Goal: Task Accomplishment & Management: Manage account settings

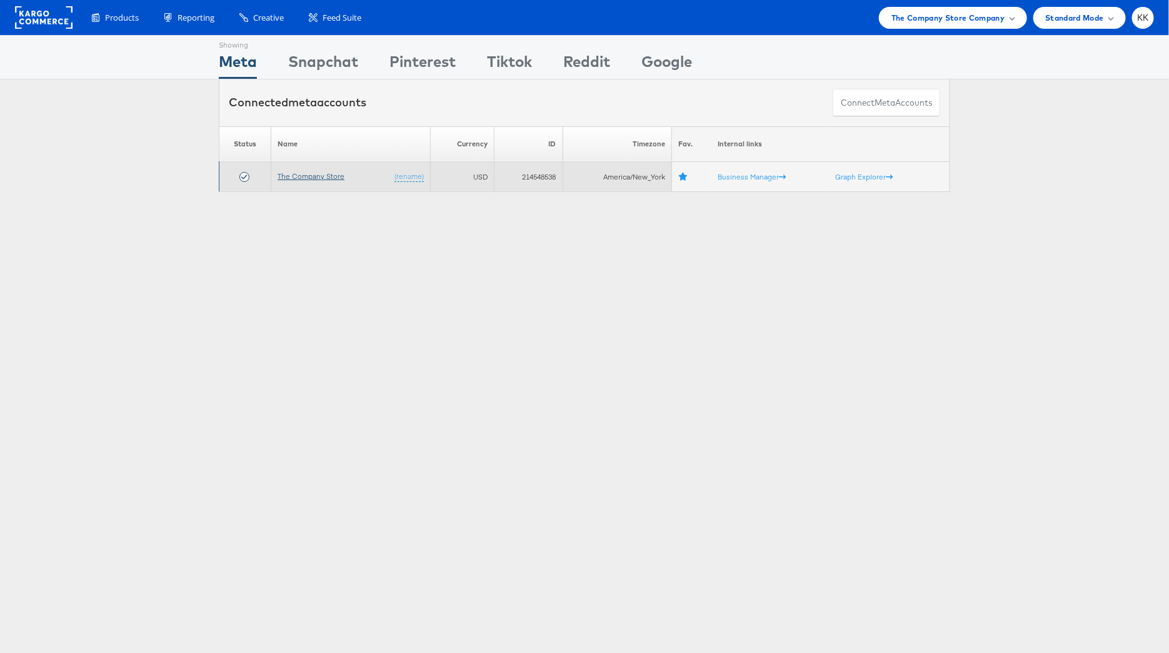
click at [337, 174] on link "The Company Store" at bounding box center [311, 175] width 67 height 9
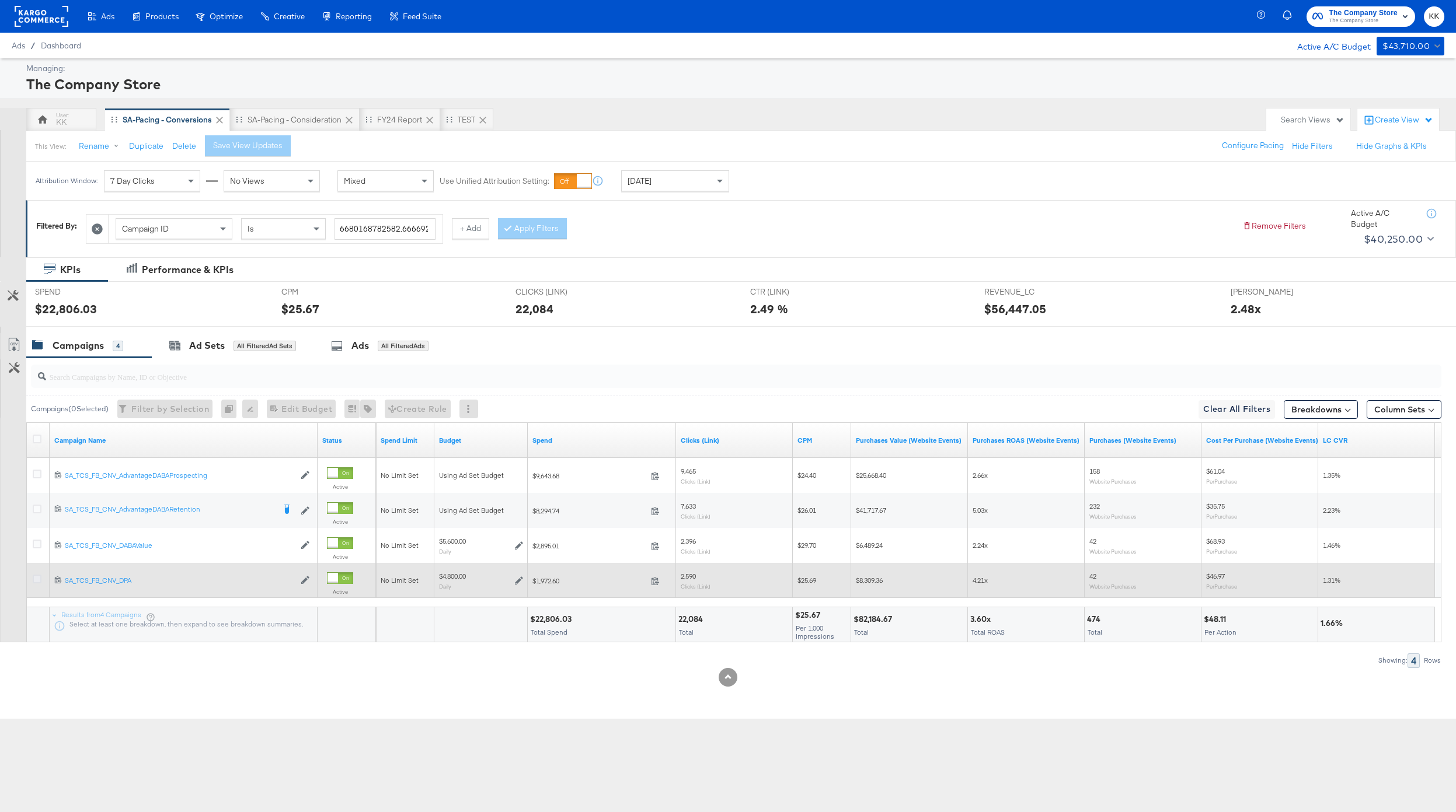
click at [39, 581] on icon at bounding box center [36, 579] width 8 height 8
click at [0, 0] on input "checkbox" at bounding box center [0, 0] width 0 height 0
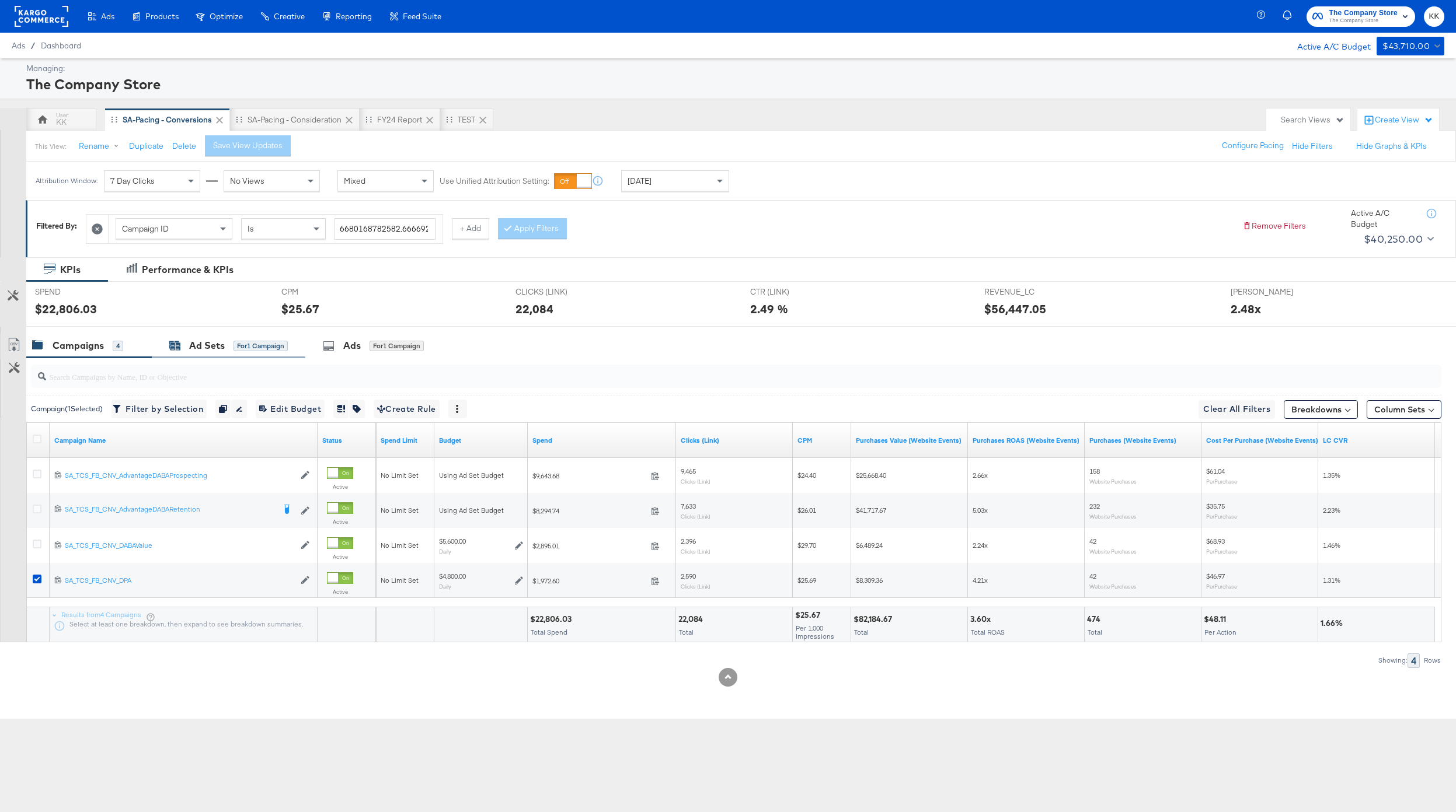
click at [245, 344] on div "for 1 Campaign" at bounding box center [260, 345] width 54 height 10
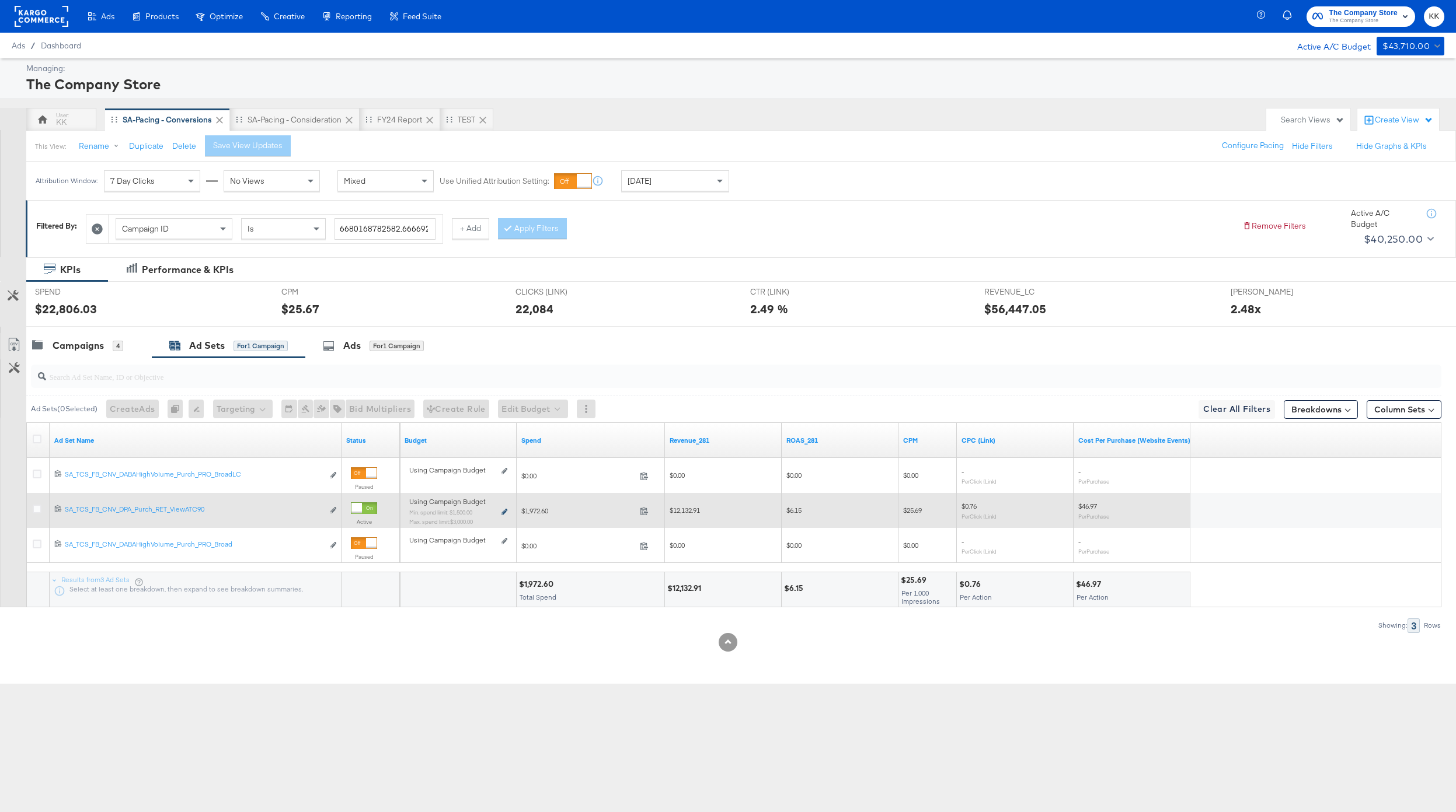
click at [502, 509] on icon at bounding box center [504, 511] width 6 height 7
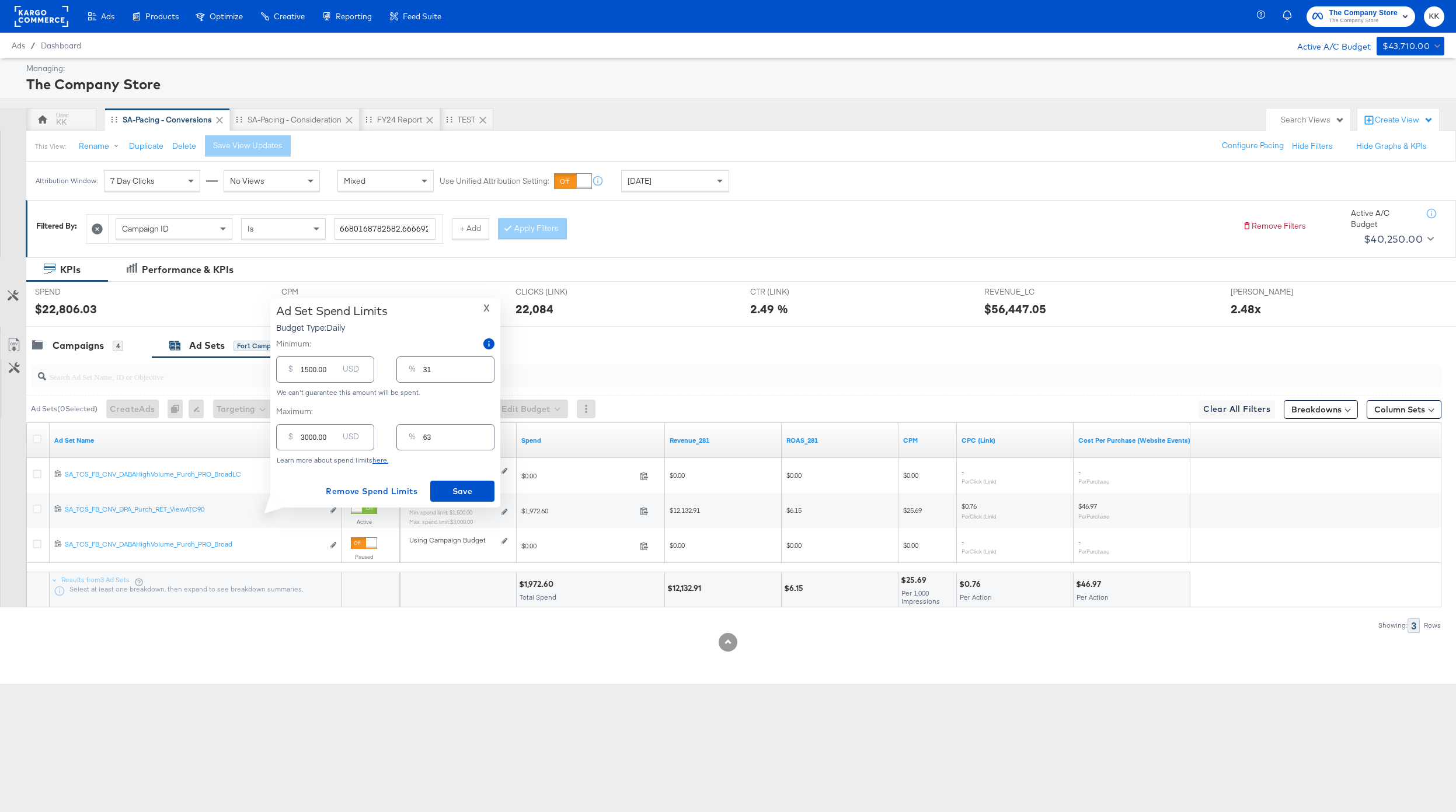
click at [302, 370] on input "1500.00" at bounding box center [319, 365] width 37 height 25
type input "100.00"
type input "2"
type input "1000.00"
type input "21"
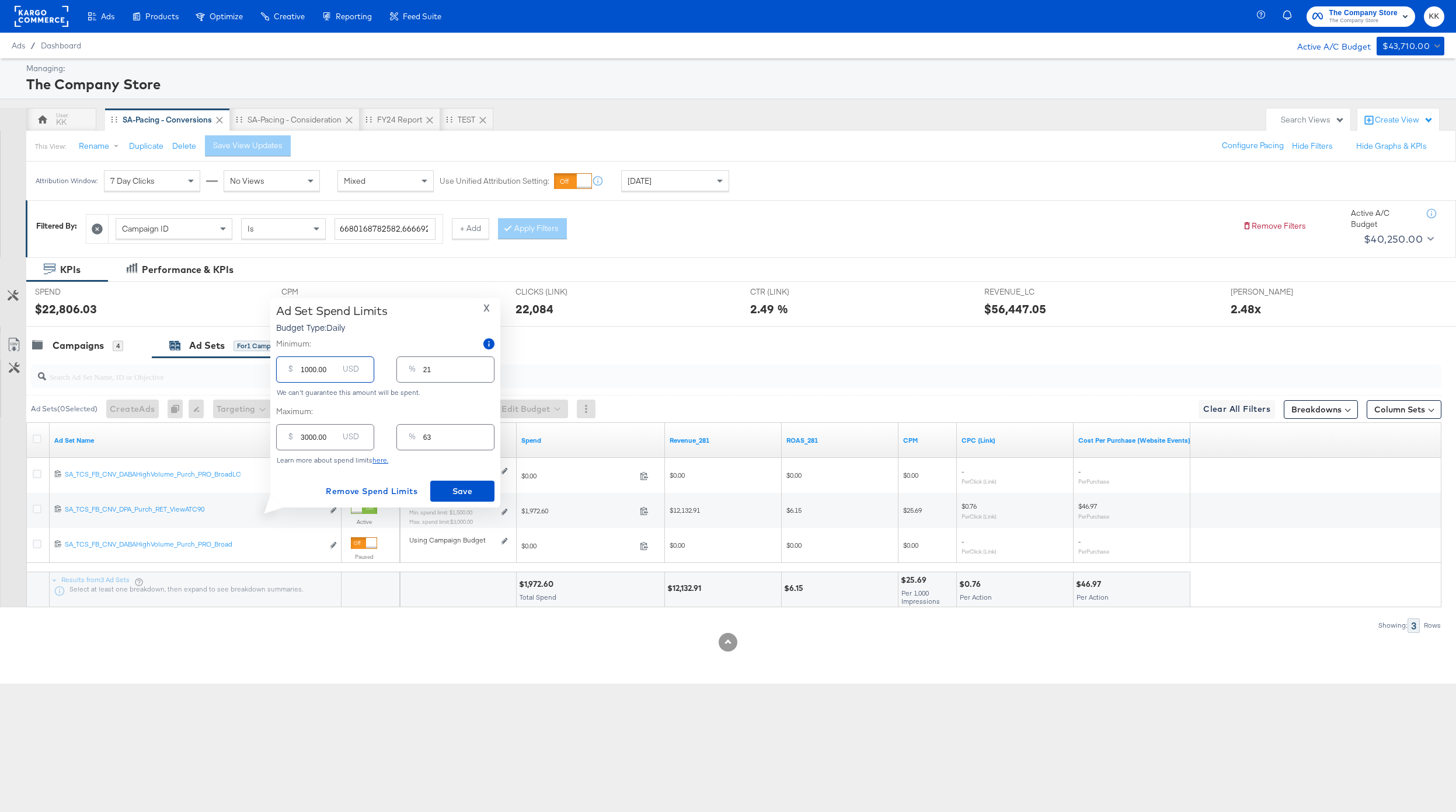
type input "1000.00"
drag, startPoint x: 308, startPoint y: 440, endPoint x: 286, endPoint y: 439, distance: 22.0
click at [286, 439] on div "$ 3000.00 USD" at bounding box center [325, 438] width 98 height 26
type input "200.00"
type input "4"
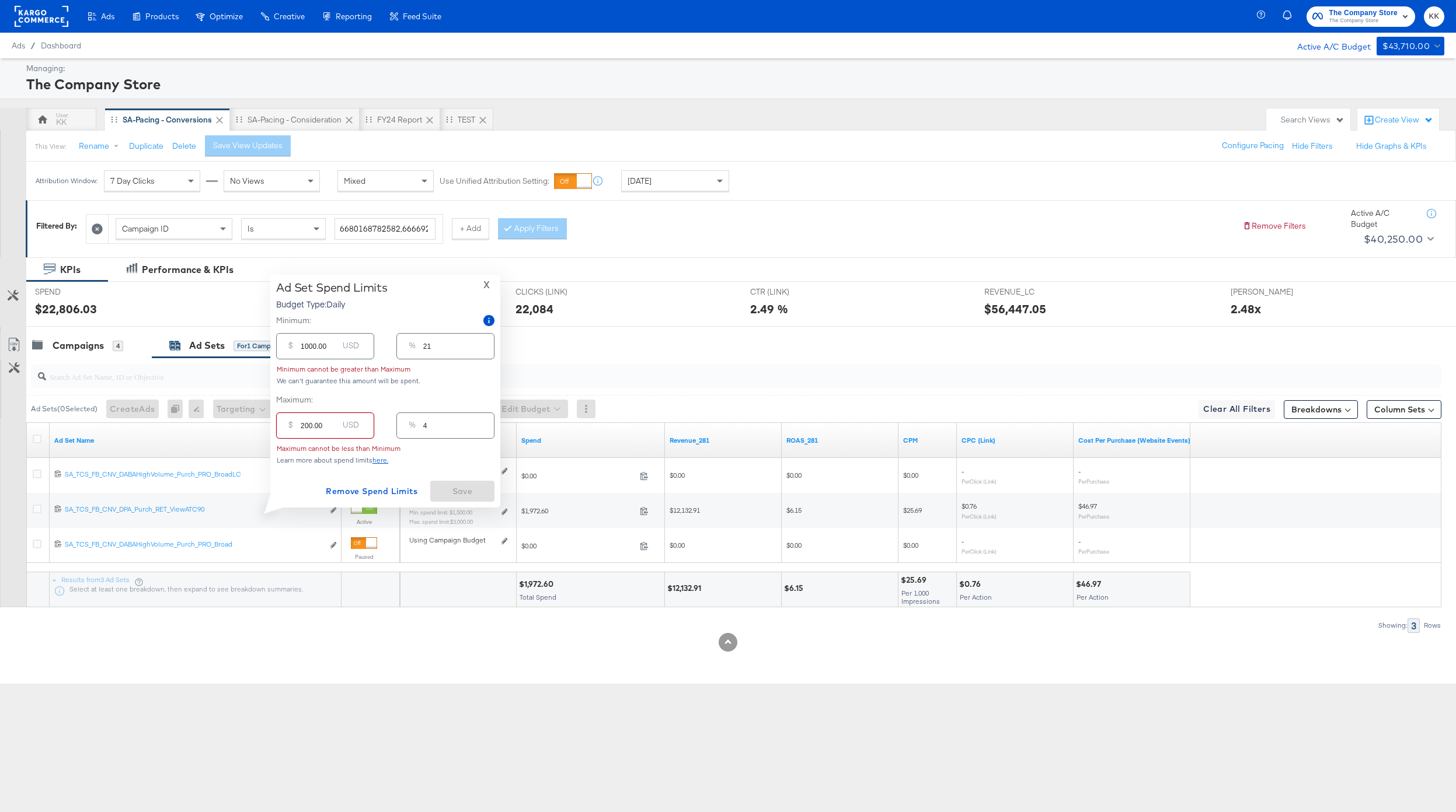
type input "2500.00"
type input "52"
type input "2500.00"
click at [307, 369] on input "1000.00" at bounding box center [319, 365] width 37 height 25
type input "100.00"
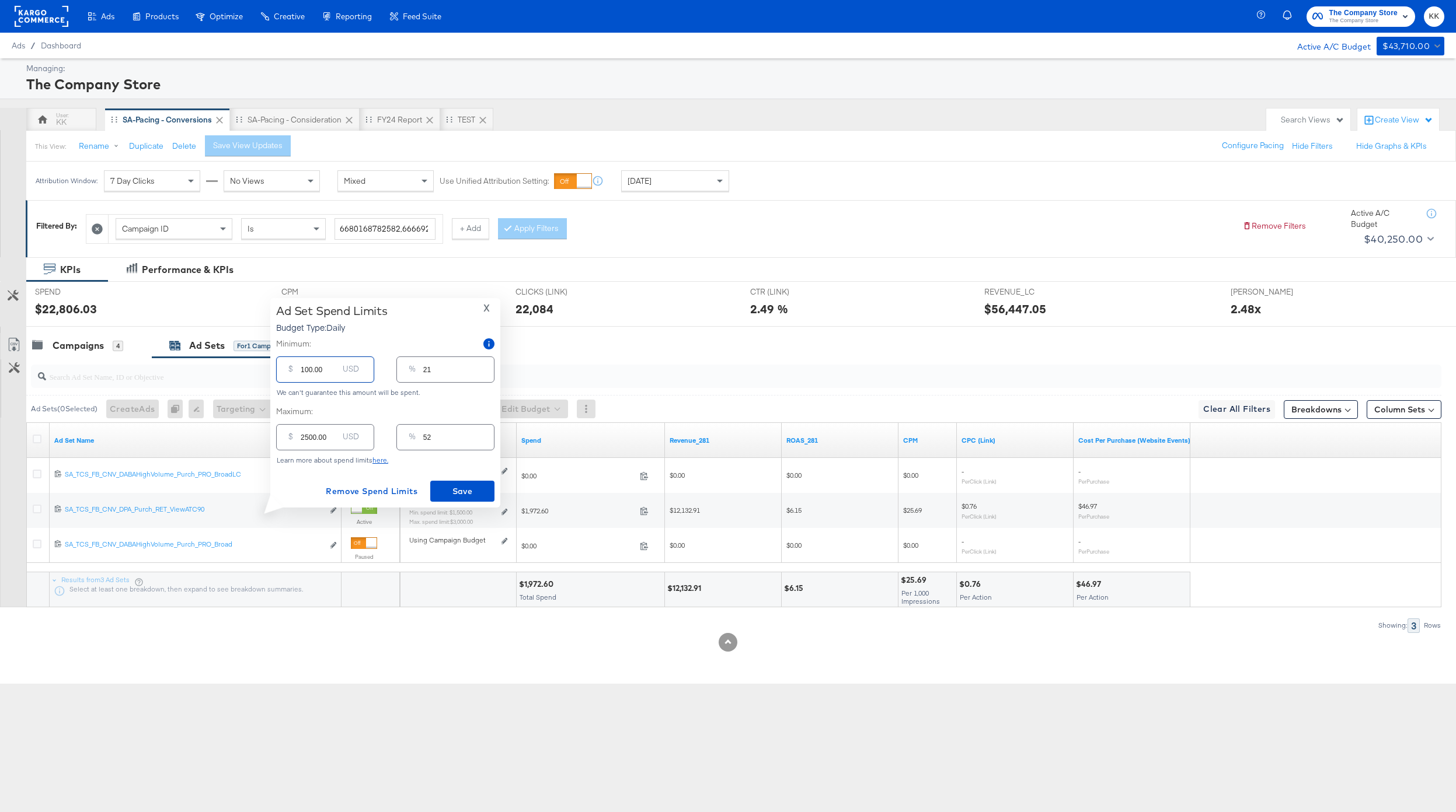
type input "2"
type input "100.00"
click at [466, 487] on span "Save" at bounding box center [462, 492] width 55 height 15
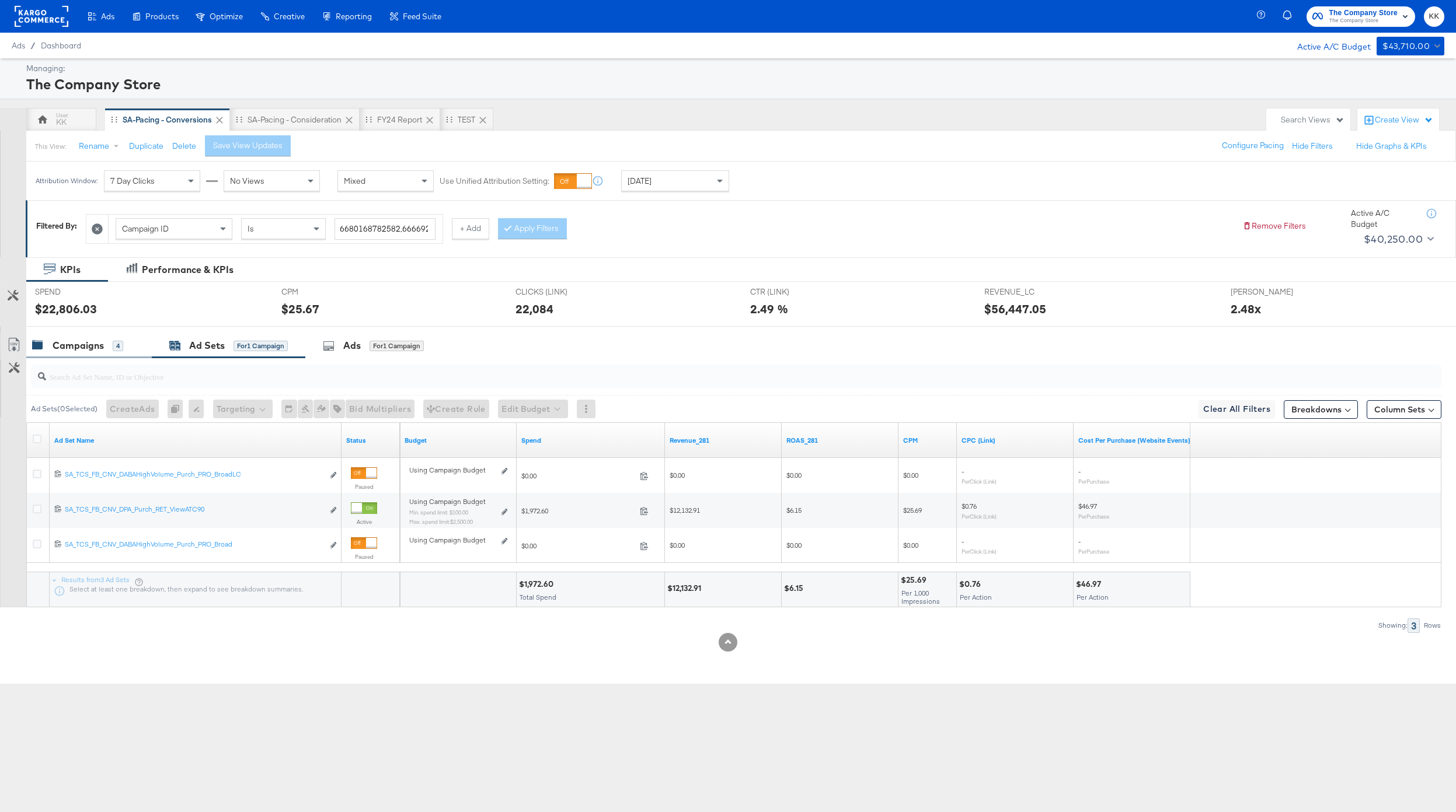
click at [105, 343] on div "Campaigns 4" at bounding box center [77, 345] width 91 height 13
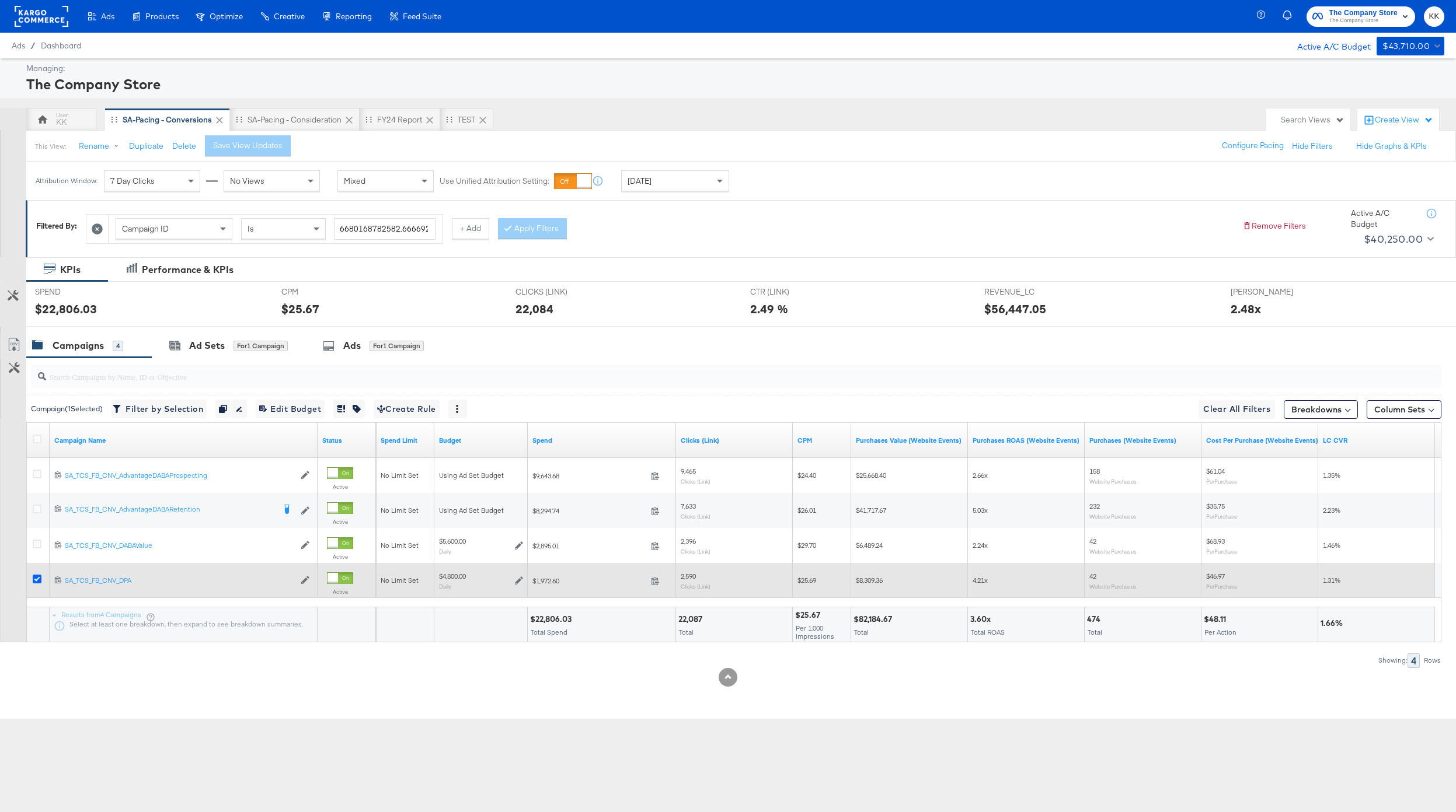
click at [35, 580] on icon at bounding box center [36, 579] width 8 height 8
click at [0, 0] on input "checkbox" at bounding box center [0, 0] width 0 height 0
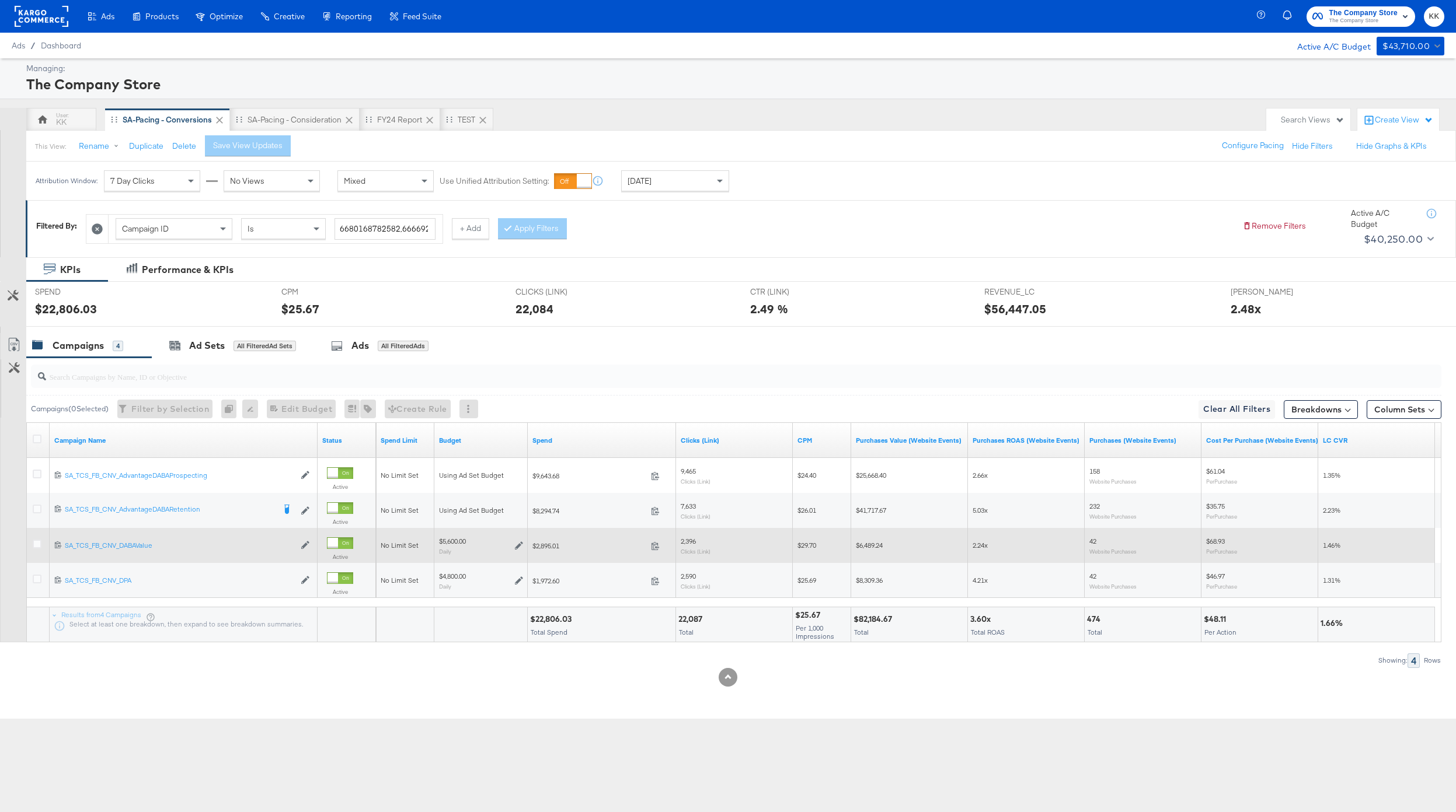
click at [35, 537] on div at bounding box center [38, 545] width 21 height 21
click at [41, 544] on icon at bounding box center [36, 543] width 8 height 8
click at [0, 0] on input "checkbox" at bounding box center [0, 0] width 0 height 0
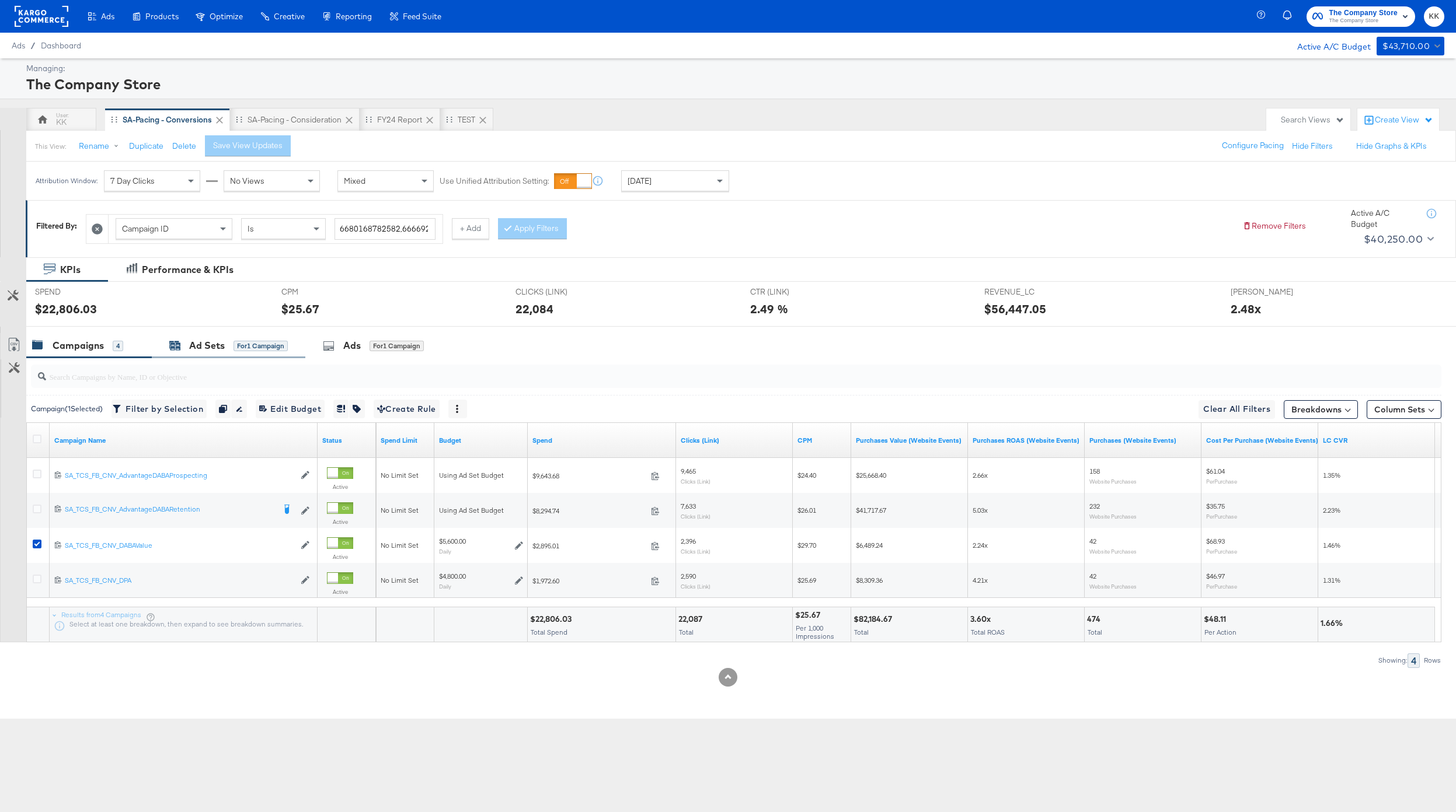
click at [226, 344] on div "Ad Sets for 1 Campaign" at bounding box center [228, 345] width 119 height 13
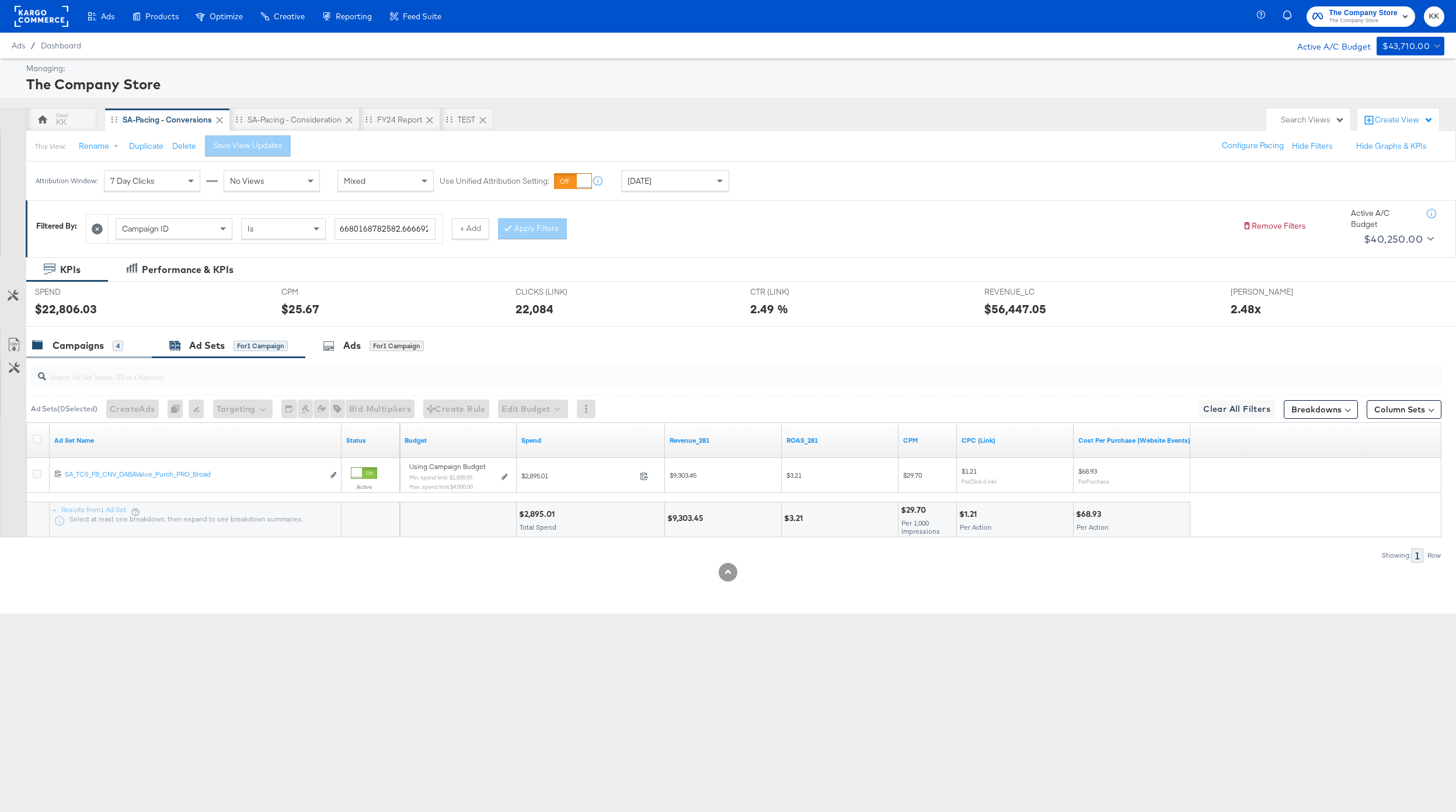
click at [73, 341] on div "Campaigns" at bounding box center [77, 345] width 51 height 13
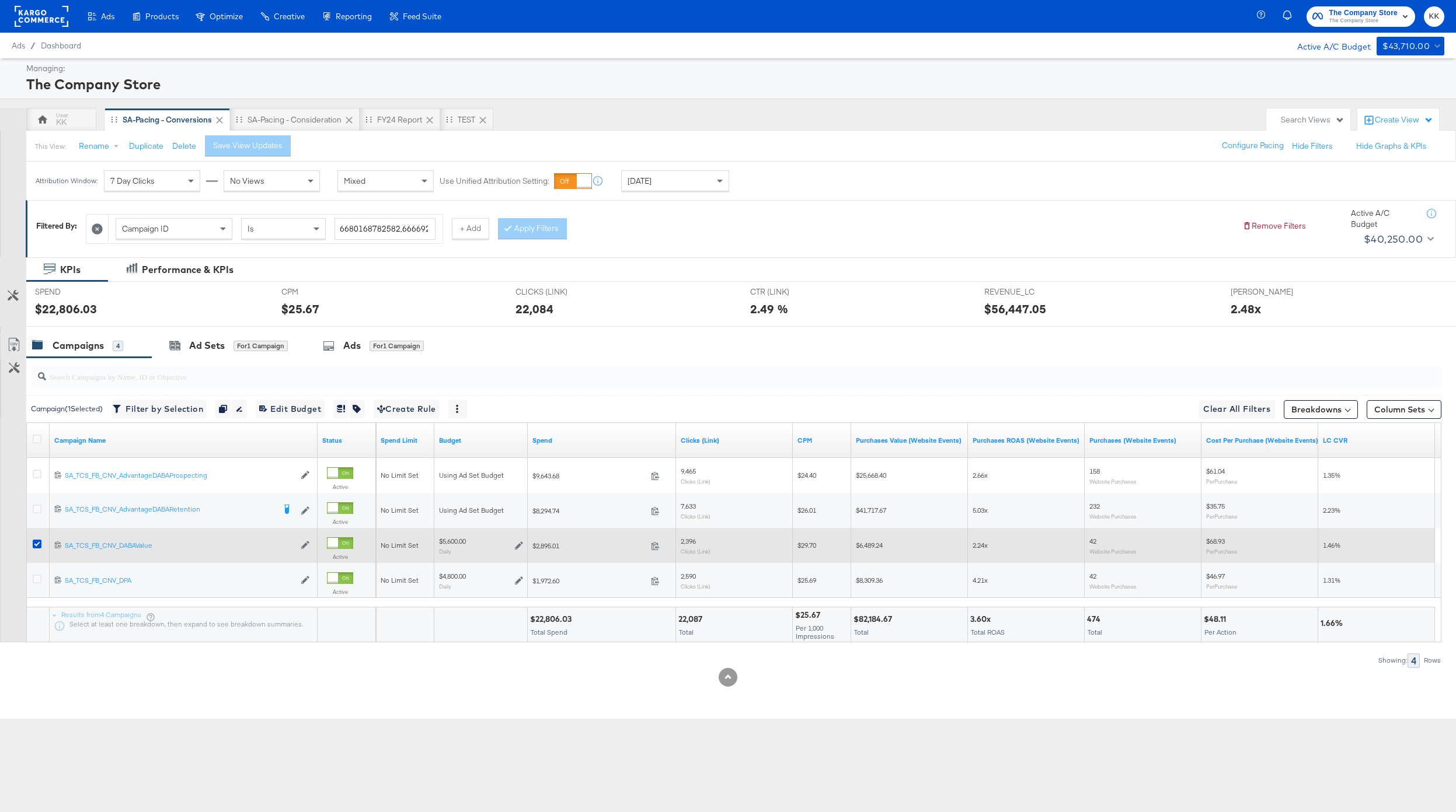
click at [517, 545] on icon at bounding box center [519, 545] width 8 height 8
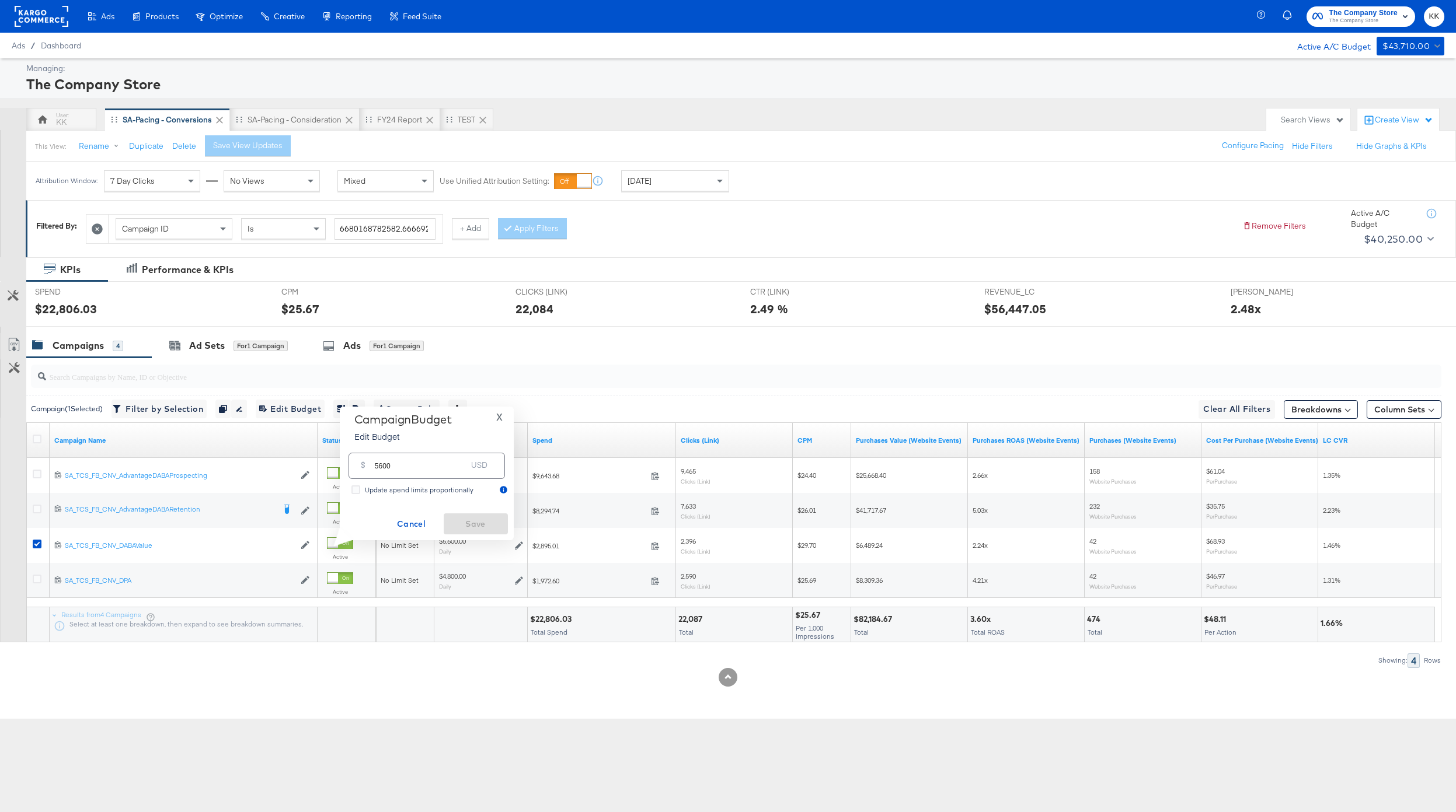
click at [384, 464] on input "5600" at bounding box center [420, 461] width 92 height 25
type input "5000"
click at [479, 515] on button "Save" at bounding box center [475, 524] width 64 height 21
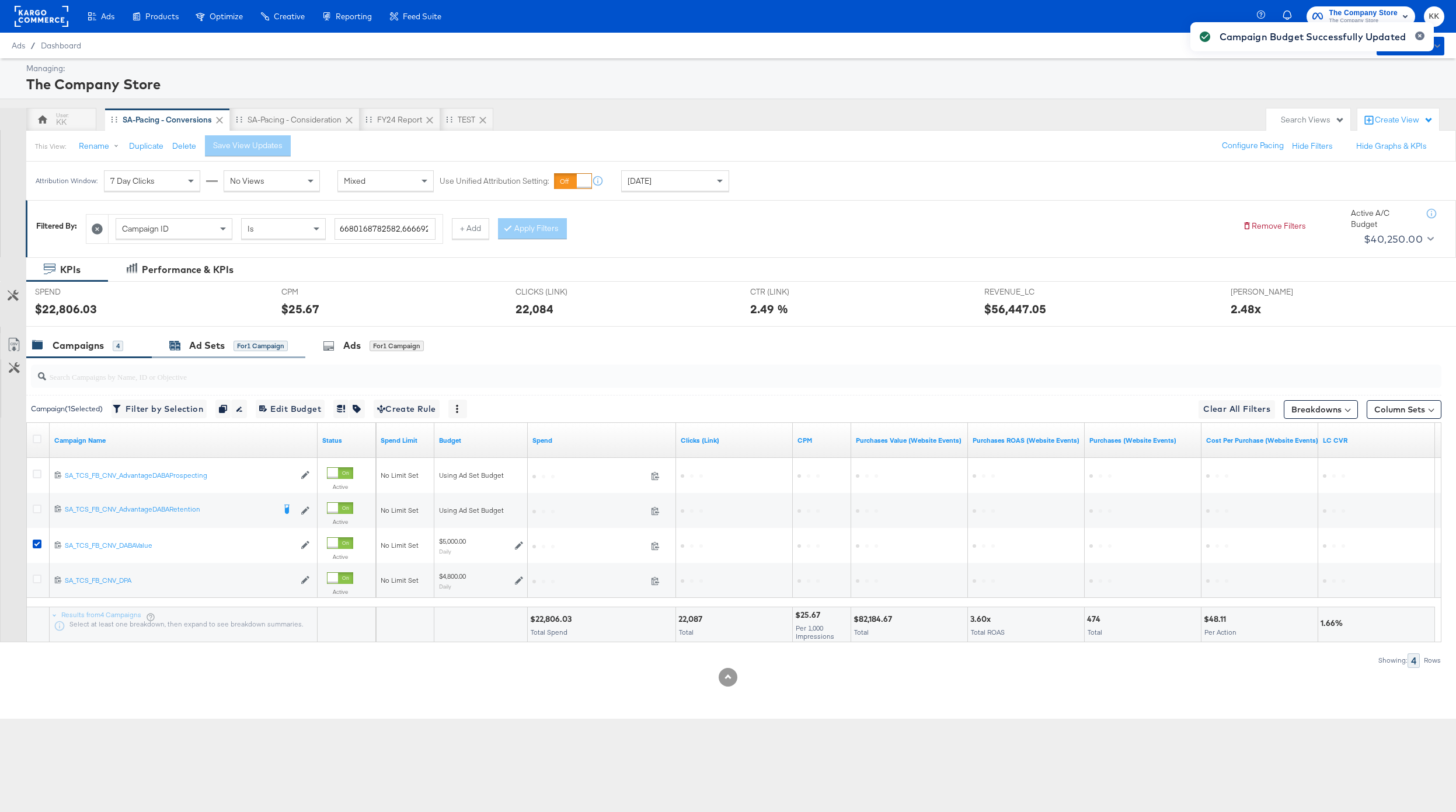
click at [212, 352] on div "Ad Sets" at bounding box center [207, 345] width 35 height 13
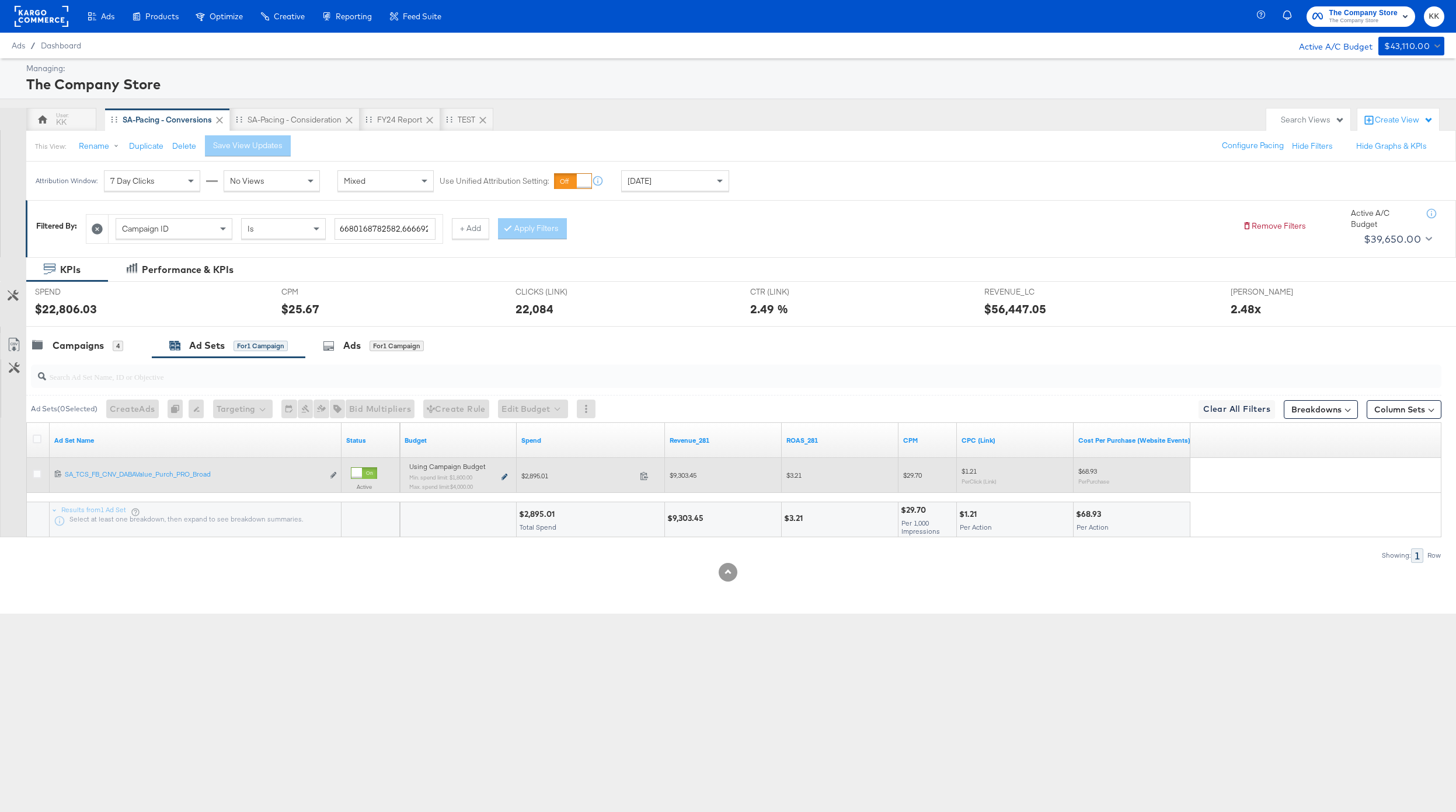
click at [502, 477] on icon at bounding box center [504, 477] width 6 height 7
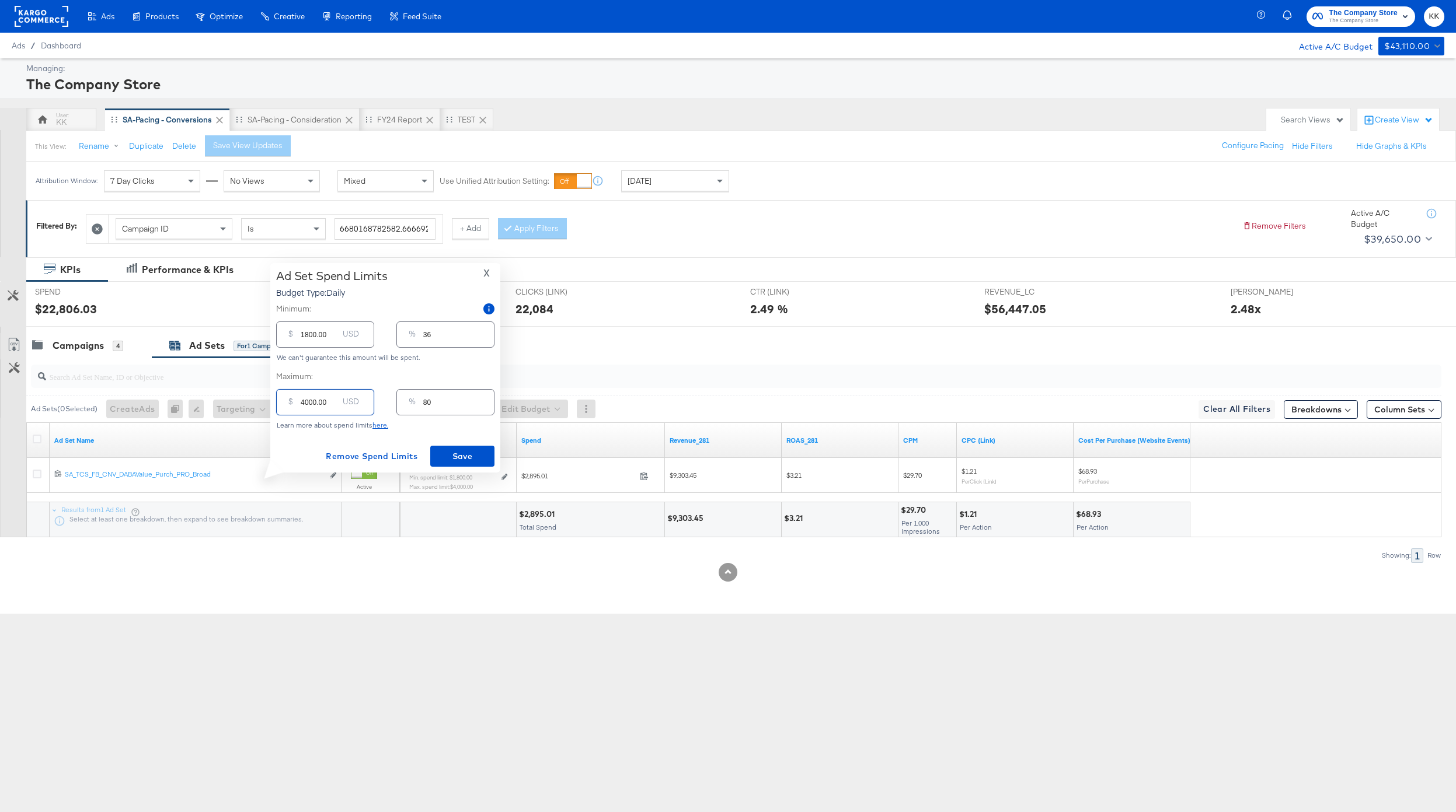
drag, startPoint x: 308, startPoint y: 406, endPoint x: 298, endPoint y: 406, distance: 10.0
click at [298, 406] on div "$ 4000.00 USD" at bounding box center [325, 402] width 98 height 26
type input "00.00"
type input "0"
type input "300.00"
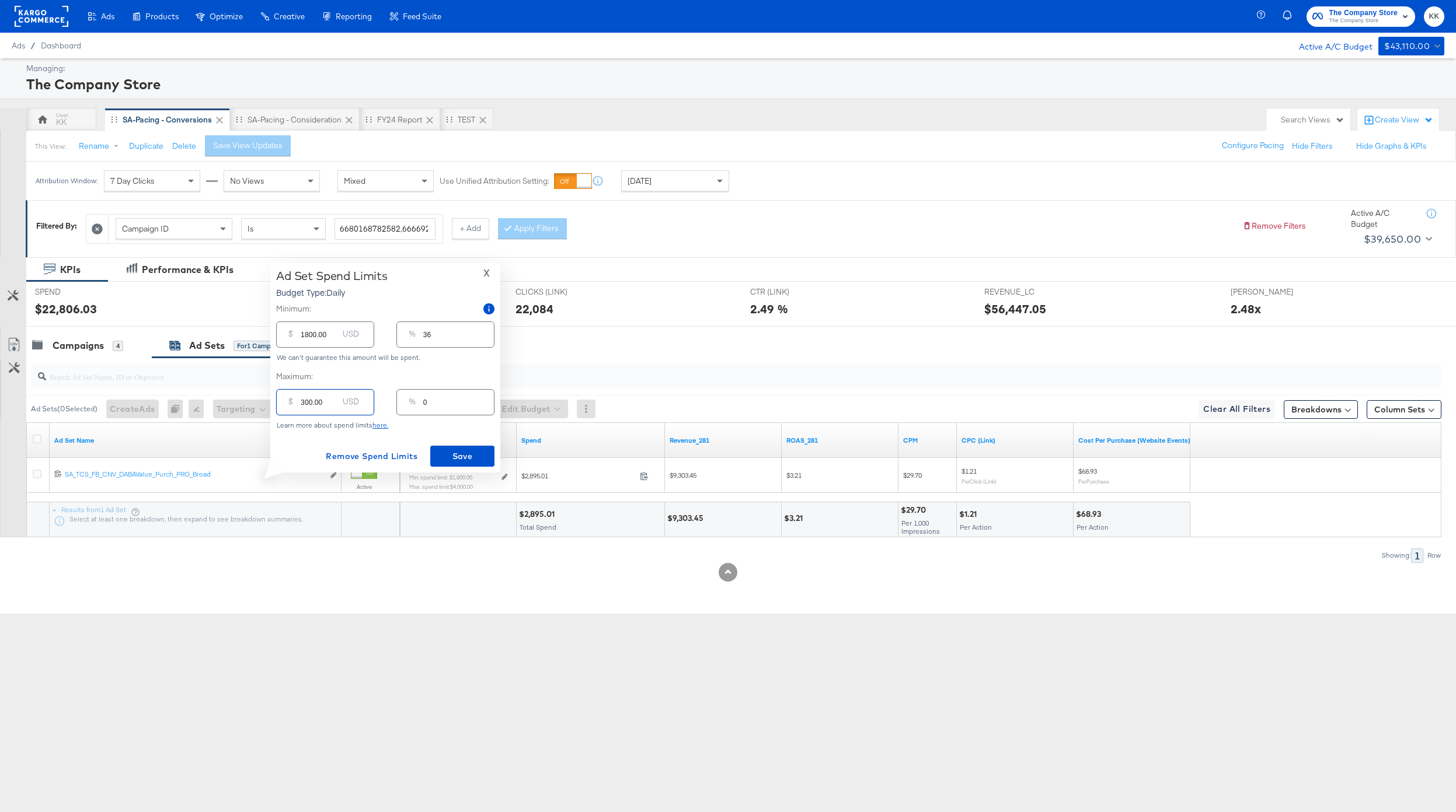
type input "6"
type input "3500.00"
type input "70"
type input "3500.00"
click at [304, 335] on input "1800.00" at bounding box center [319, 329] width 37 height 25
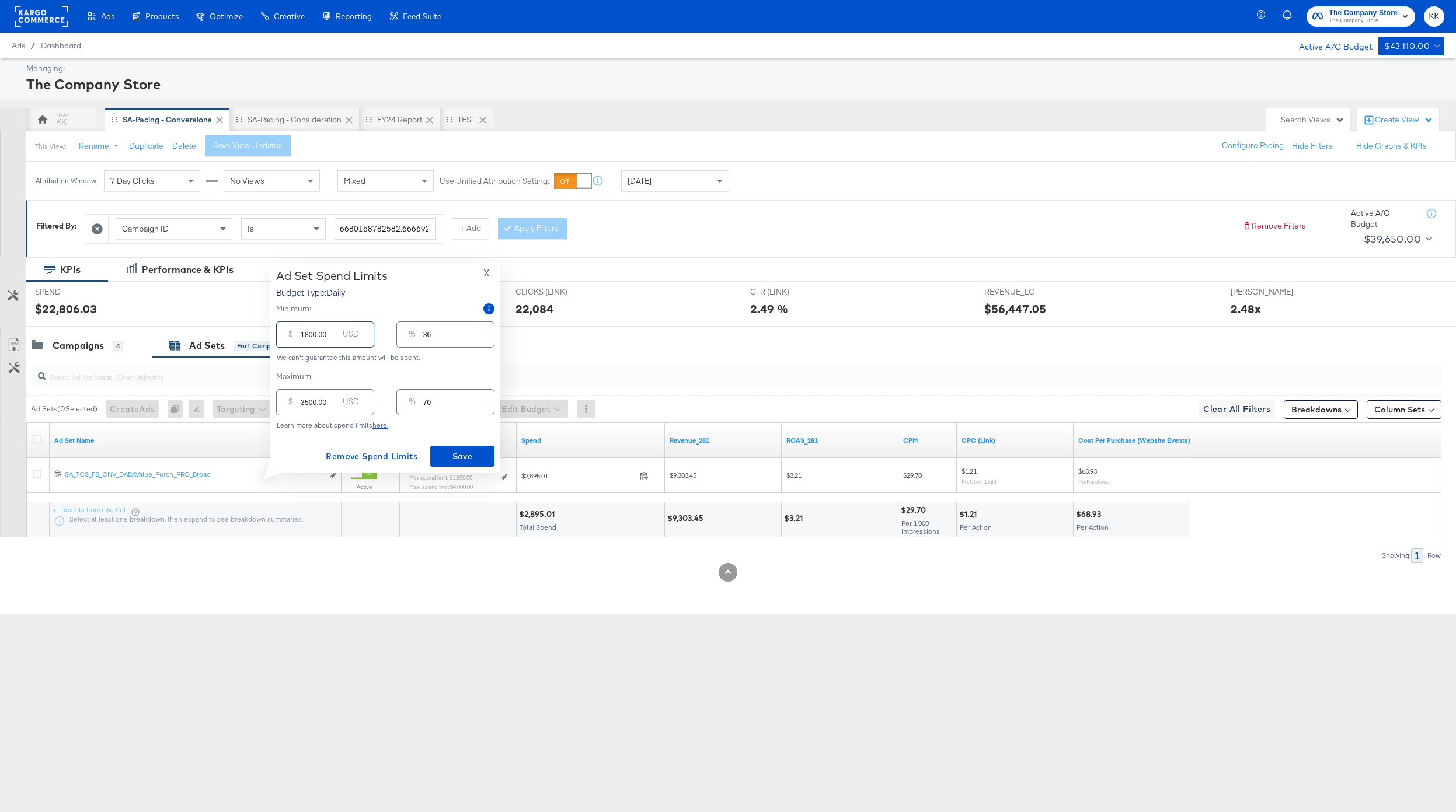
type input "800.00"
type input "16"
type input "800.00"
click at [458, 443] on div "Ad Set Spend Limits Budget Type: Daily X Minimum: $ 800.00 USD % 16 We can't gu…" at bounding box center [385, 368] width 218 height 198
click at [460, 451] on span "Save" at bounding box center [462, 457] width 55 height 15
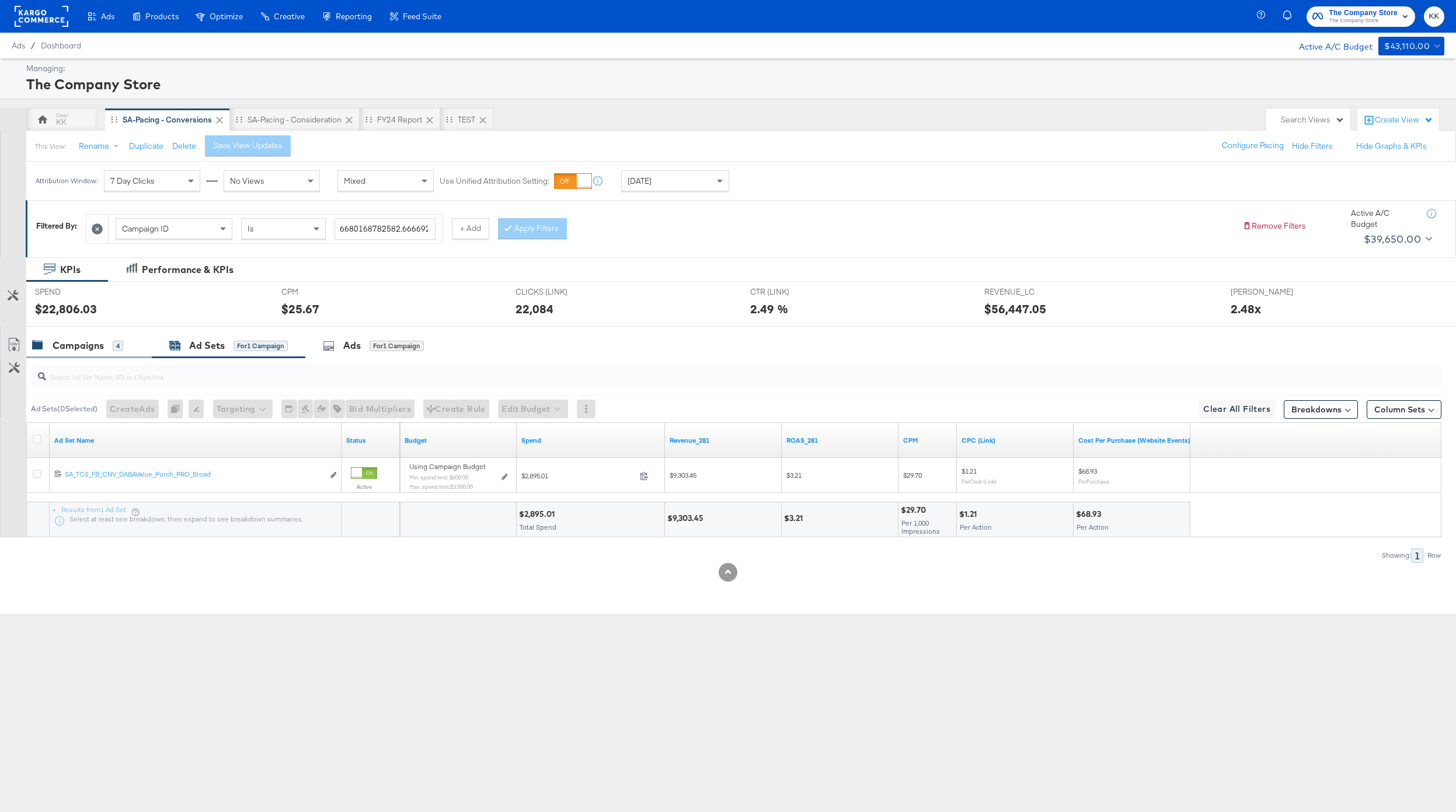
click at [96, 339] on div "Campaigns 4" at bounding box center [89, 345] width 125 height 25
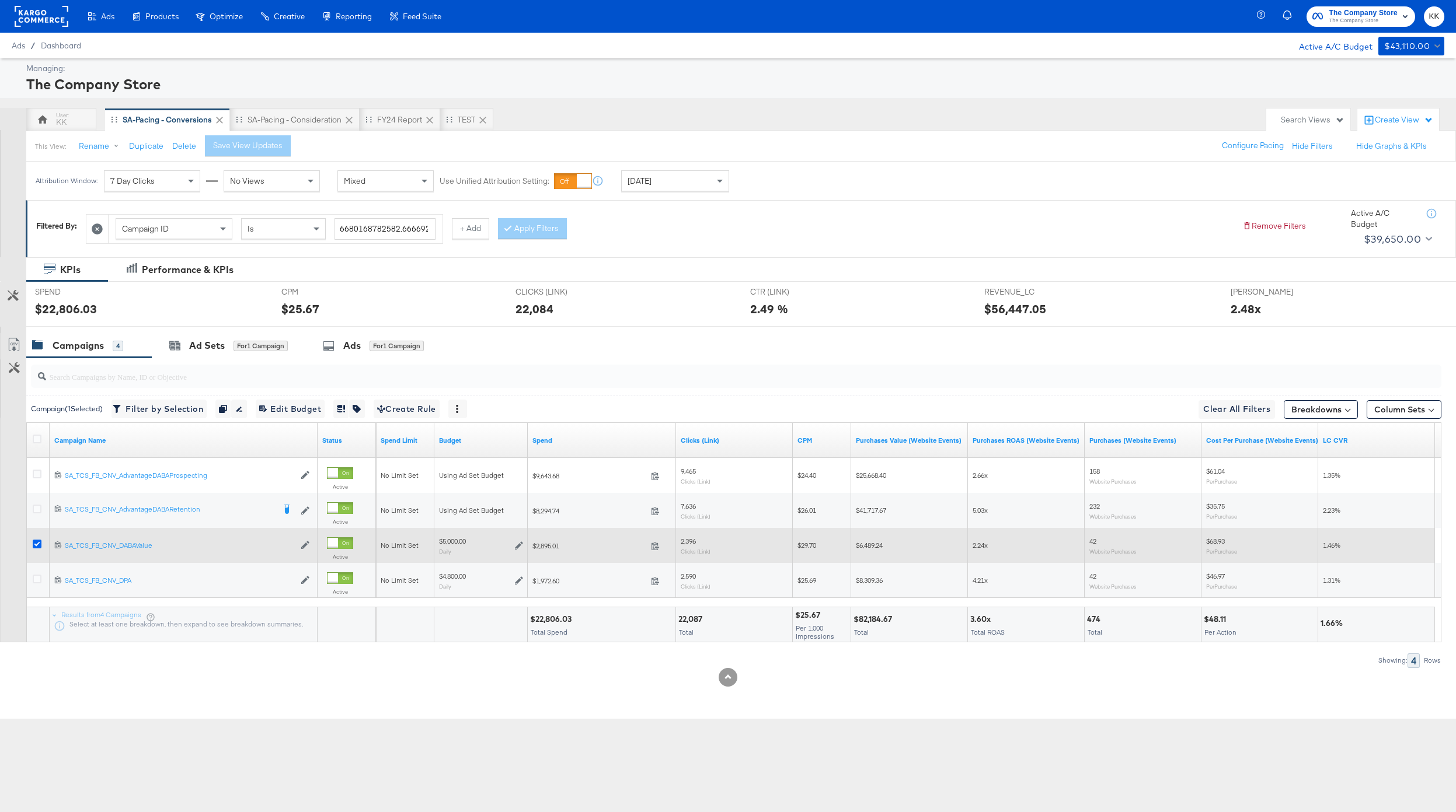
click at [35, 544] on icon at bounding box center [36, 543] width 8 height 8
click at [0, 0] on input "checkbox" at bounding box center [0, 0] width 0 height 0
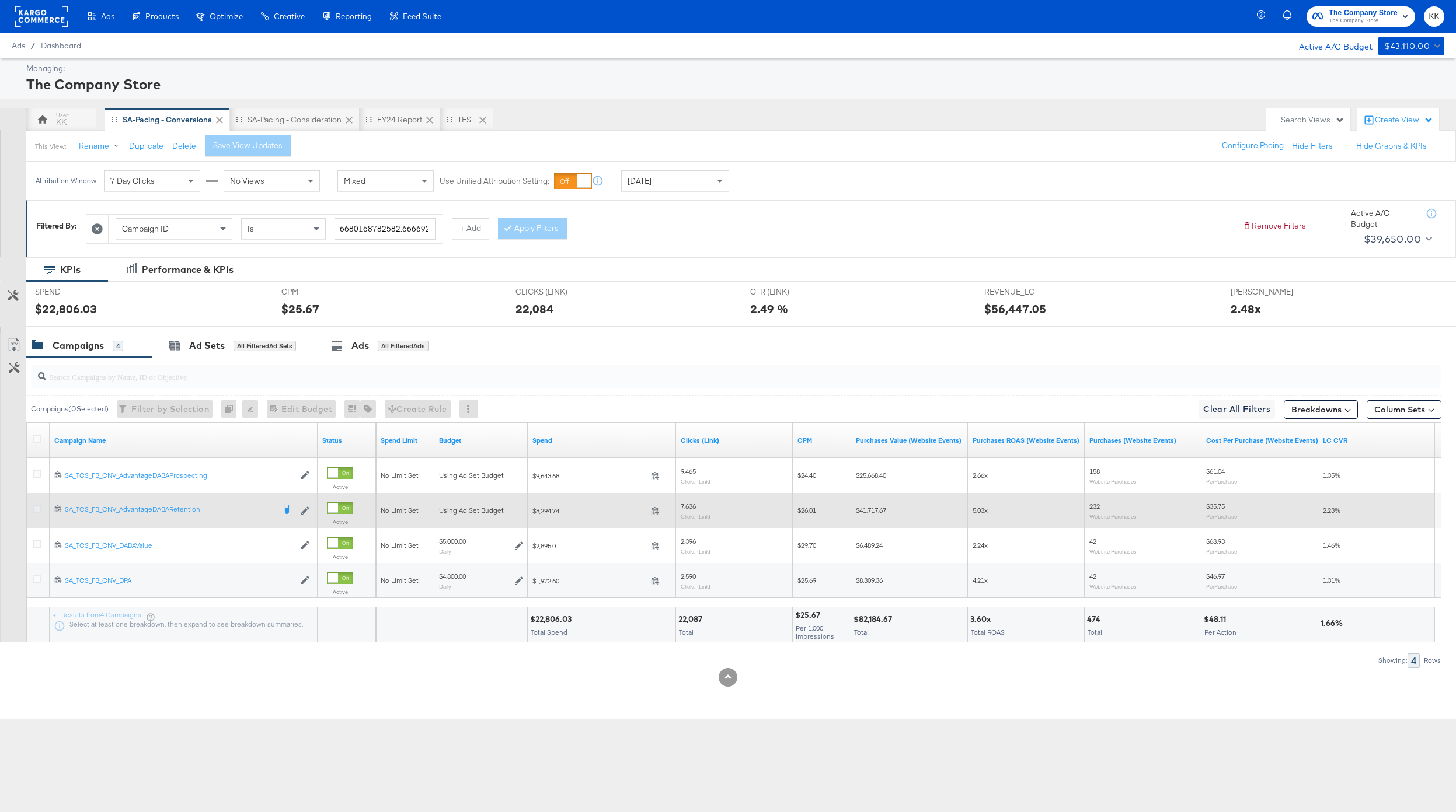
click at [34, 509] on icon at bounding box center [36, 509] width 8 height 8
click at [0, 0] on input "checkbox" at bounding box center [0, 0] width 0 height 0
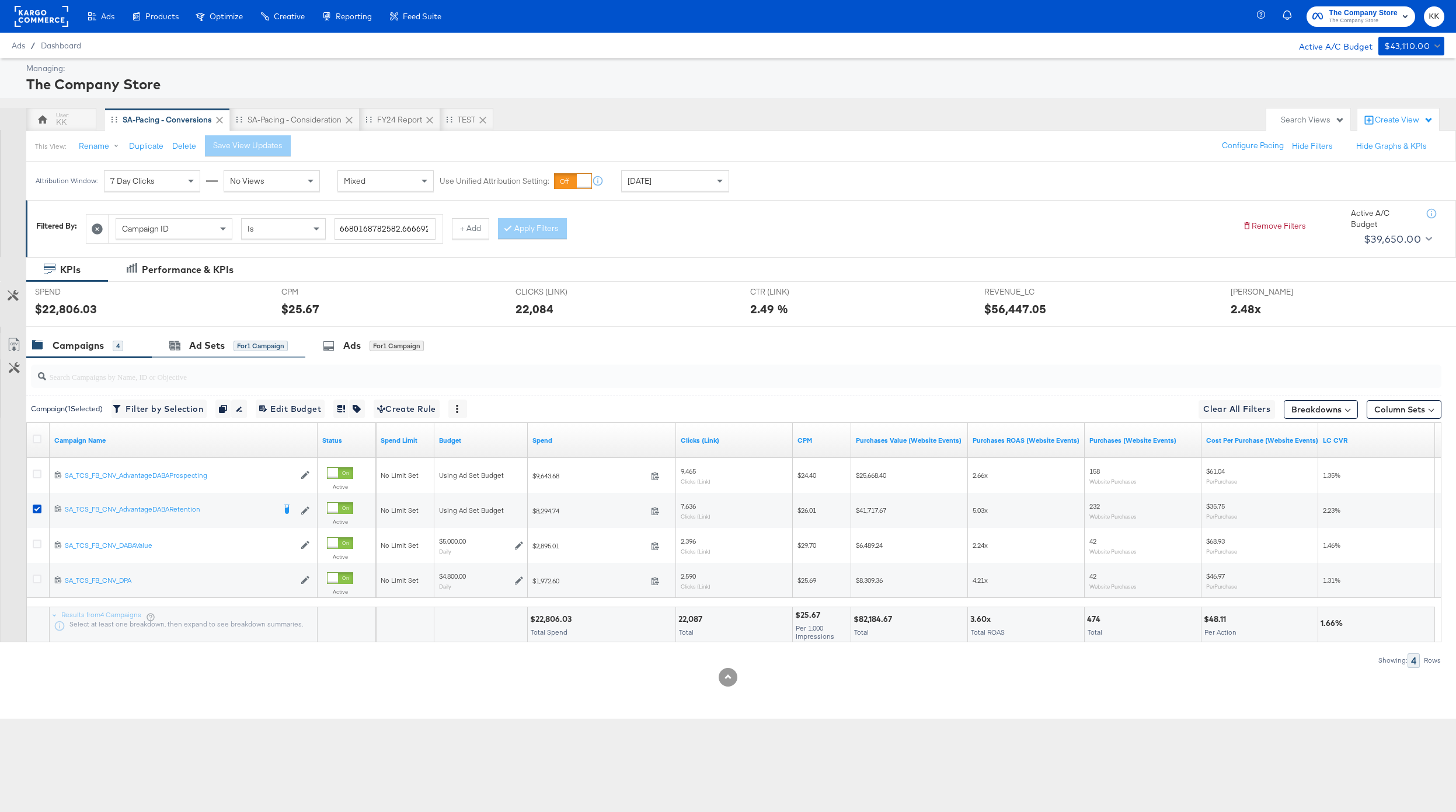
click at [247, 337] on div "Ad Sets for 1 Campaign" at bounding box center [229, 345] width 153 height 25
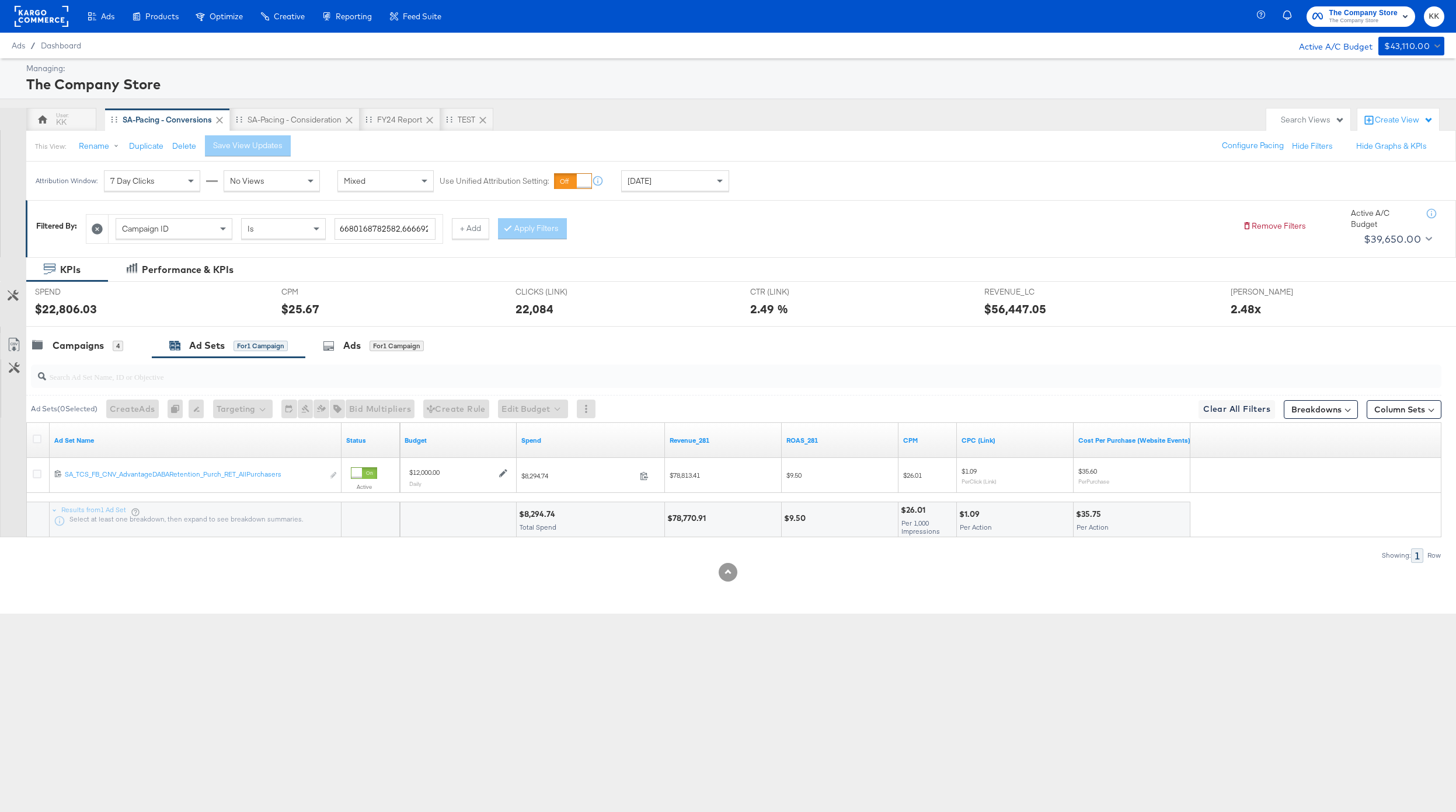
click at [36, 432] on div at bounding box center [38, 441] width 21 height 21
click at [36, 433] on div at bounding box center [38, 441] width 21 height 21
click at [36, 437] on icon at bounding box center [36, 439] width 8 height 8
click at [0, 0] on input "checkbox" at bounding box center [0, 0] width 0 height 0
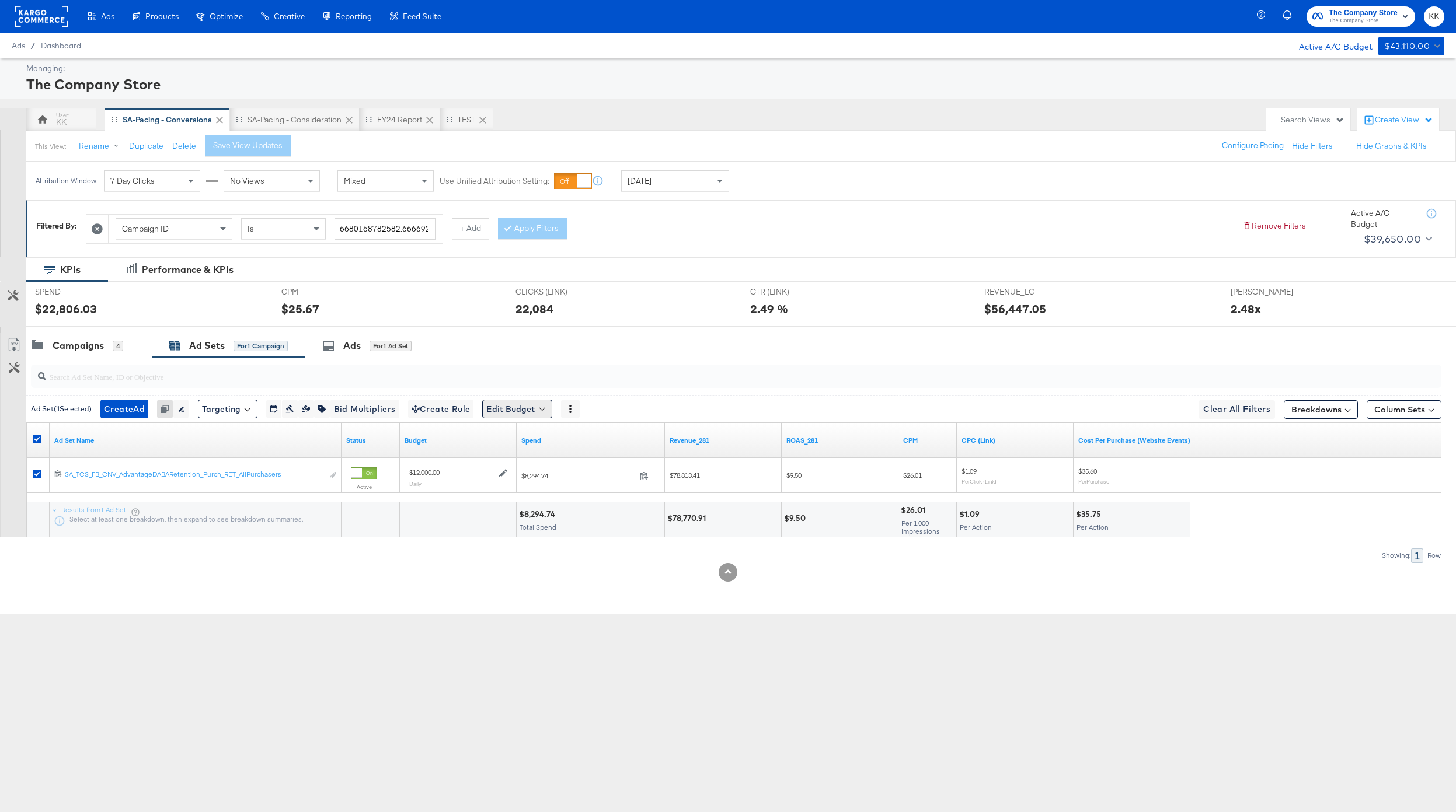
click at [539, 415] on button "Edit Budget" at bounding box center [517, 409] width 70 height 19
click at [539, 439] on span "Edit Ad Set Budget" at bounding box center [520, 440] width 66 height 15
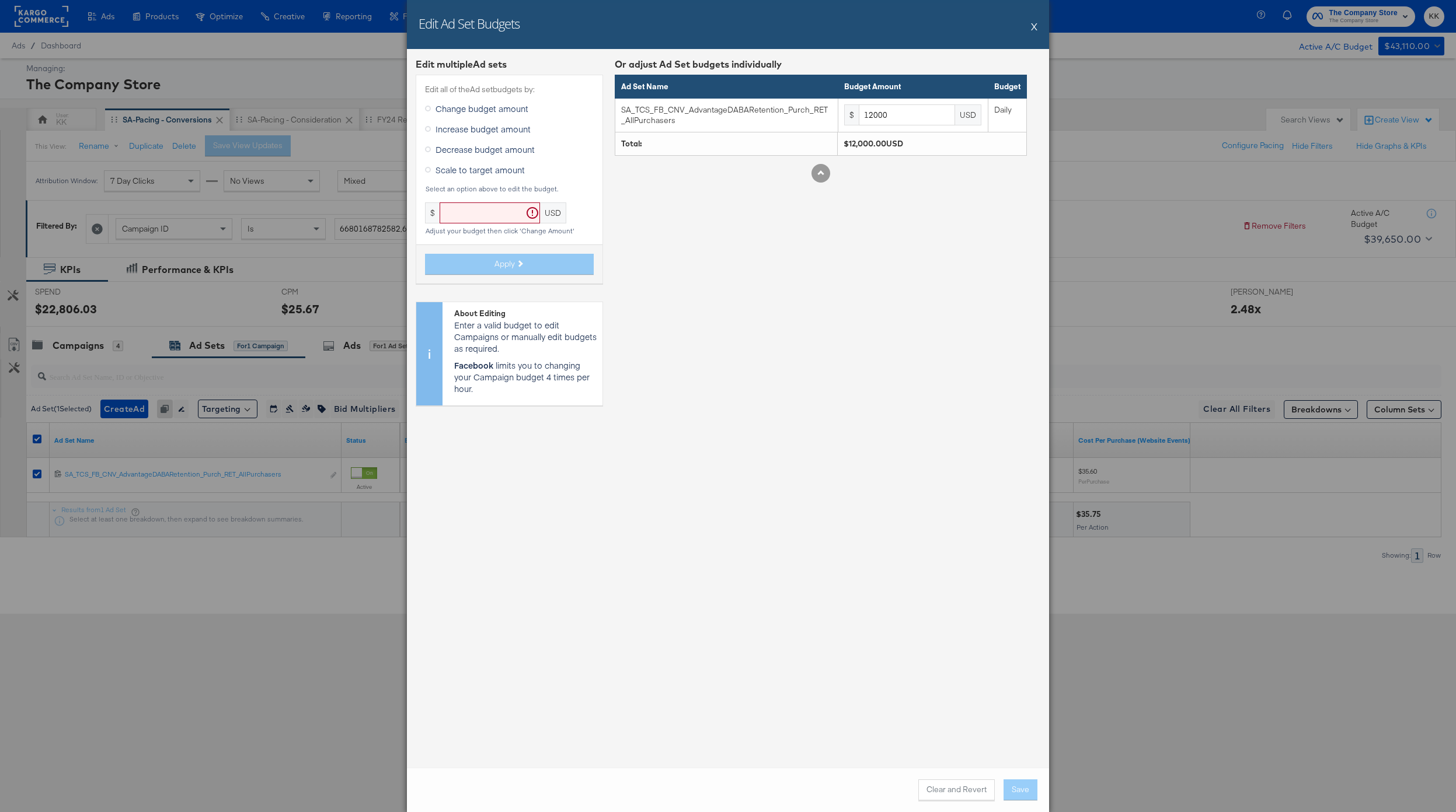
click at [468, 147] on span "Decrease budget amount" at bounding box center [484, 149] width 99 height 12
click at [0, 0] on input "Decrease budget amount" at bounding box center [0, 0] width 0 height 0
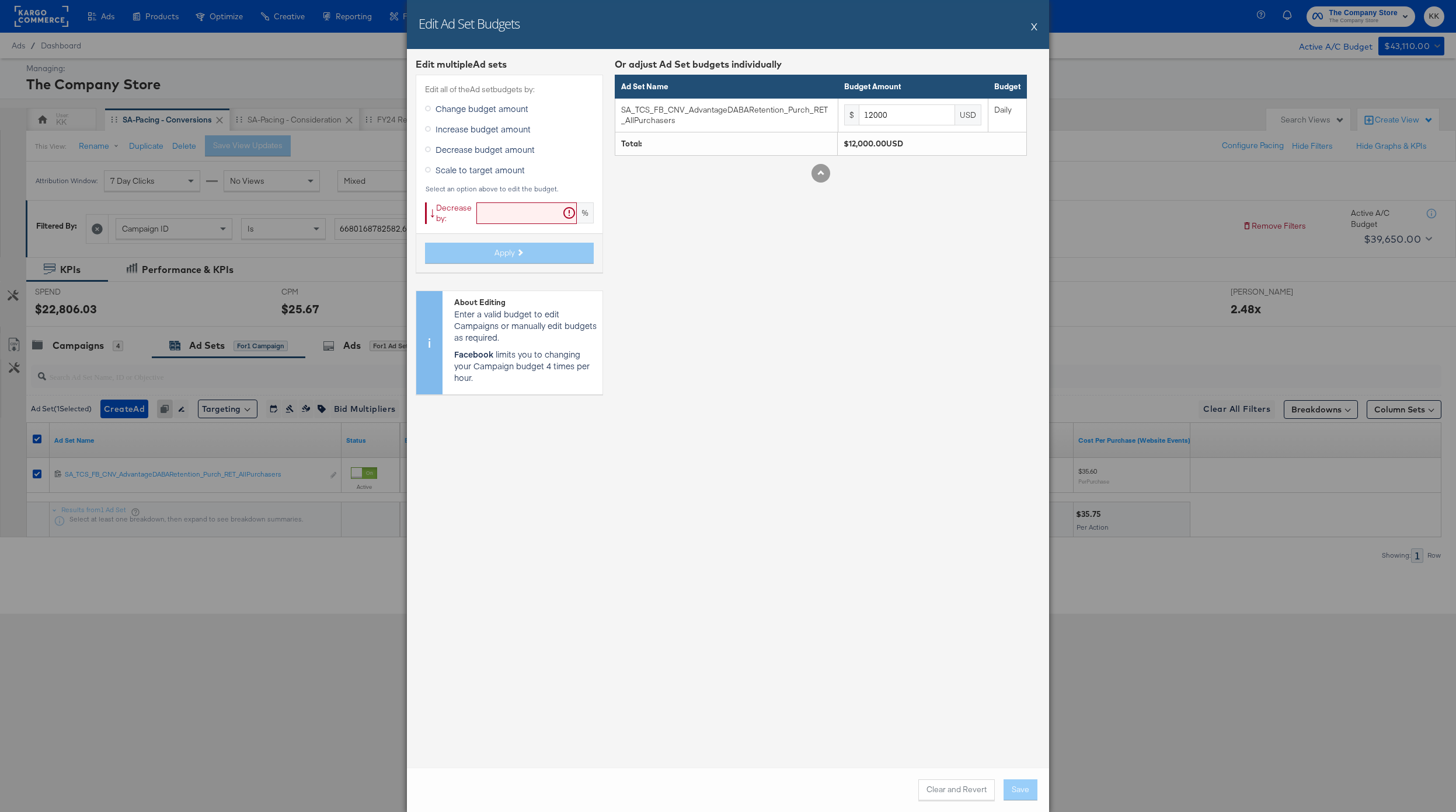
click at [482, 217] on input "text" at bounding box center [526, 213] width 101 height 21
type input "10"
click at [510, 252] on span "Apply" at bounding box center [505, 253] width 21 height 11
type input "10800"
click at [1018, 609] on button "Save" at bounding box center [1020, 790] width 34 height 21
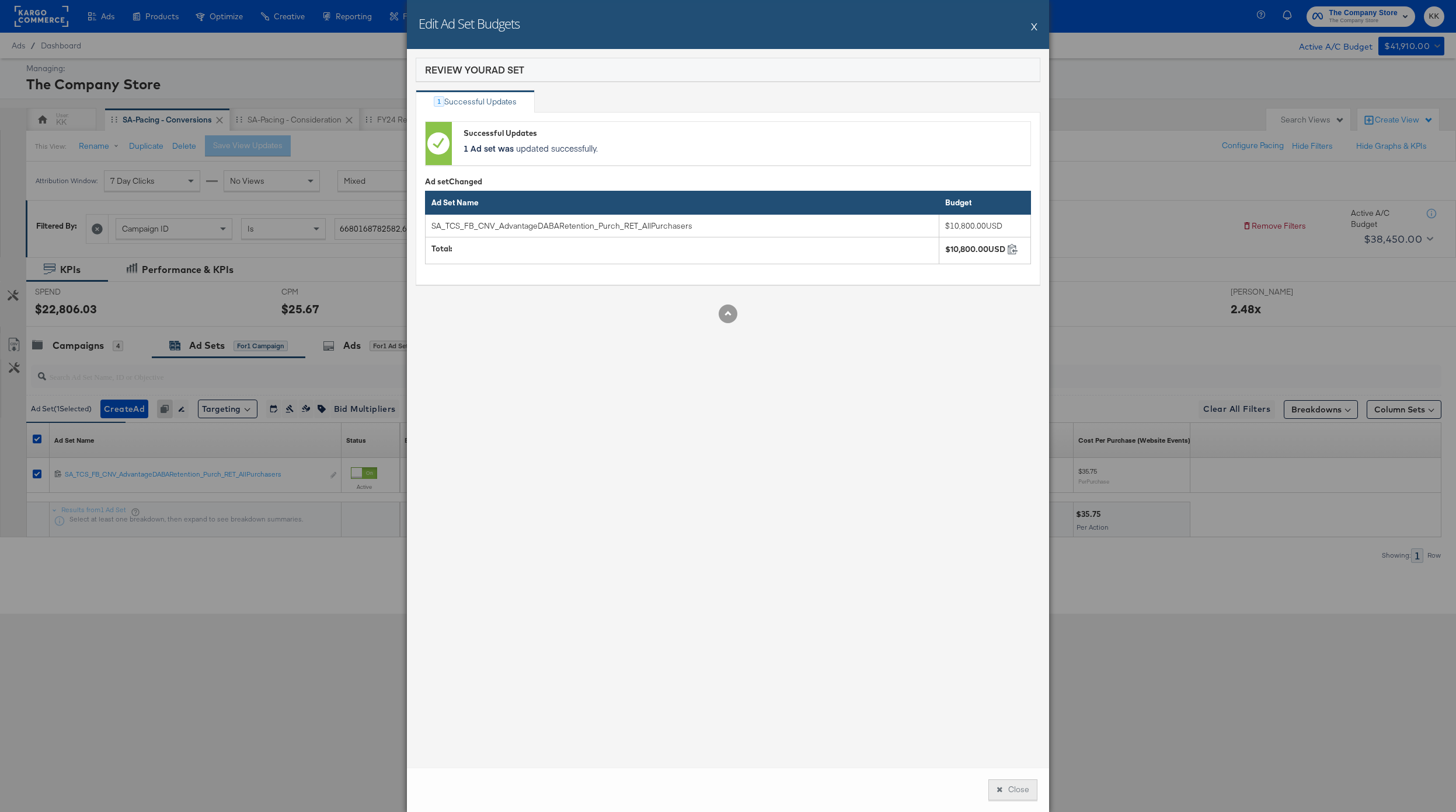
click at [1014, 609] on button "Close" at bounding box center [1013, 790] width 49 height 21
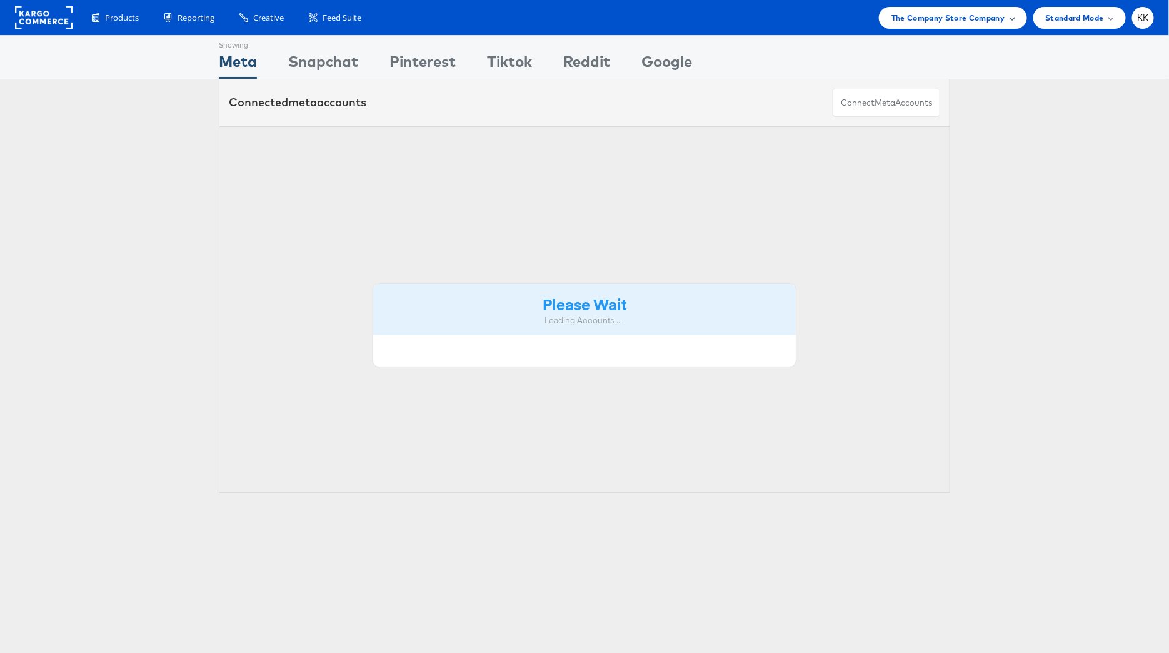
click at [973, 18] on span "The Company Store Company" at bounding box center [949, 17] width 114 height 13
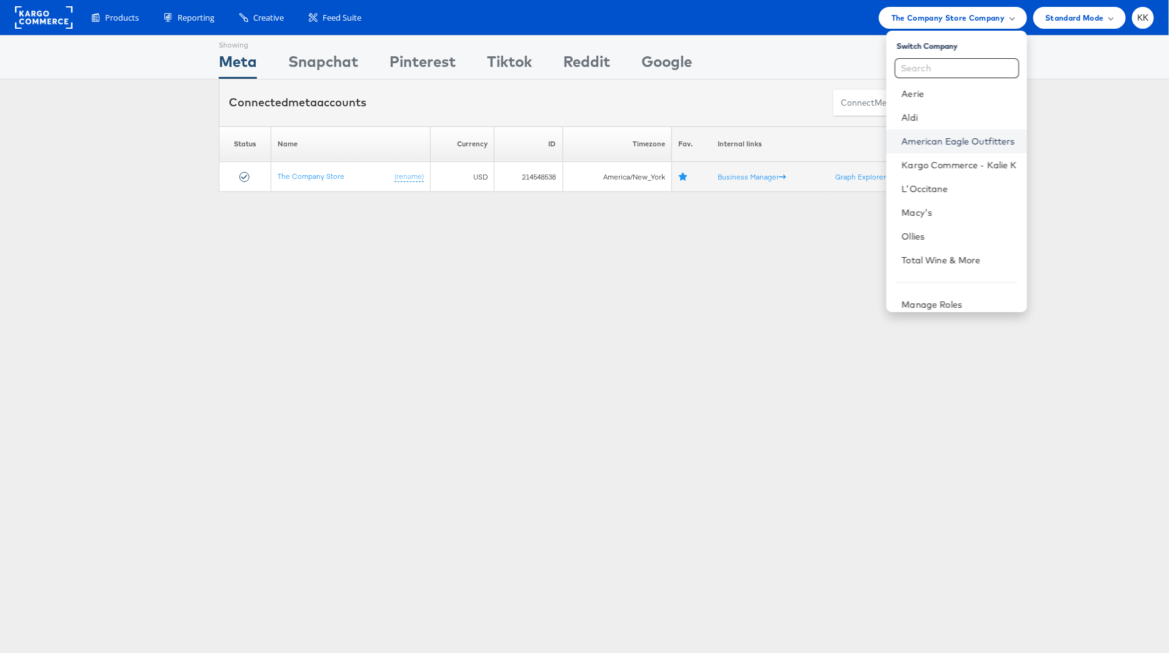
click at [962, 141] on link "American Eagle Outfitters" at bounding box center [959, 141] width 115 height 13
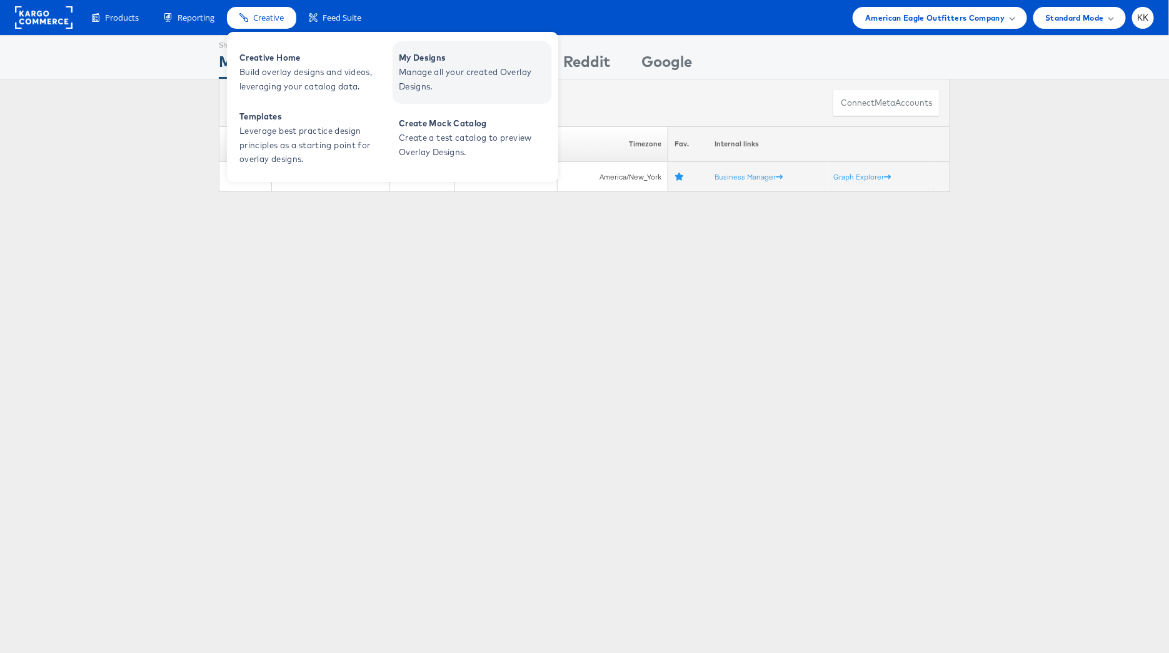
click at [437, 76] on span "Manage all your created Overlay Designs." at bounding box center [474, 79] width 150 height 29
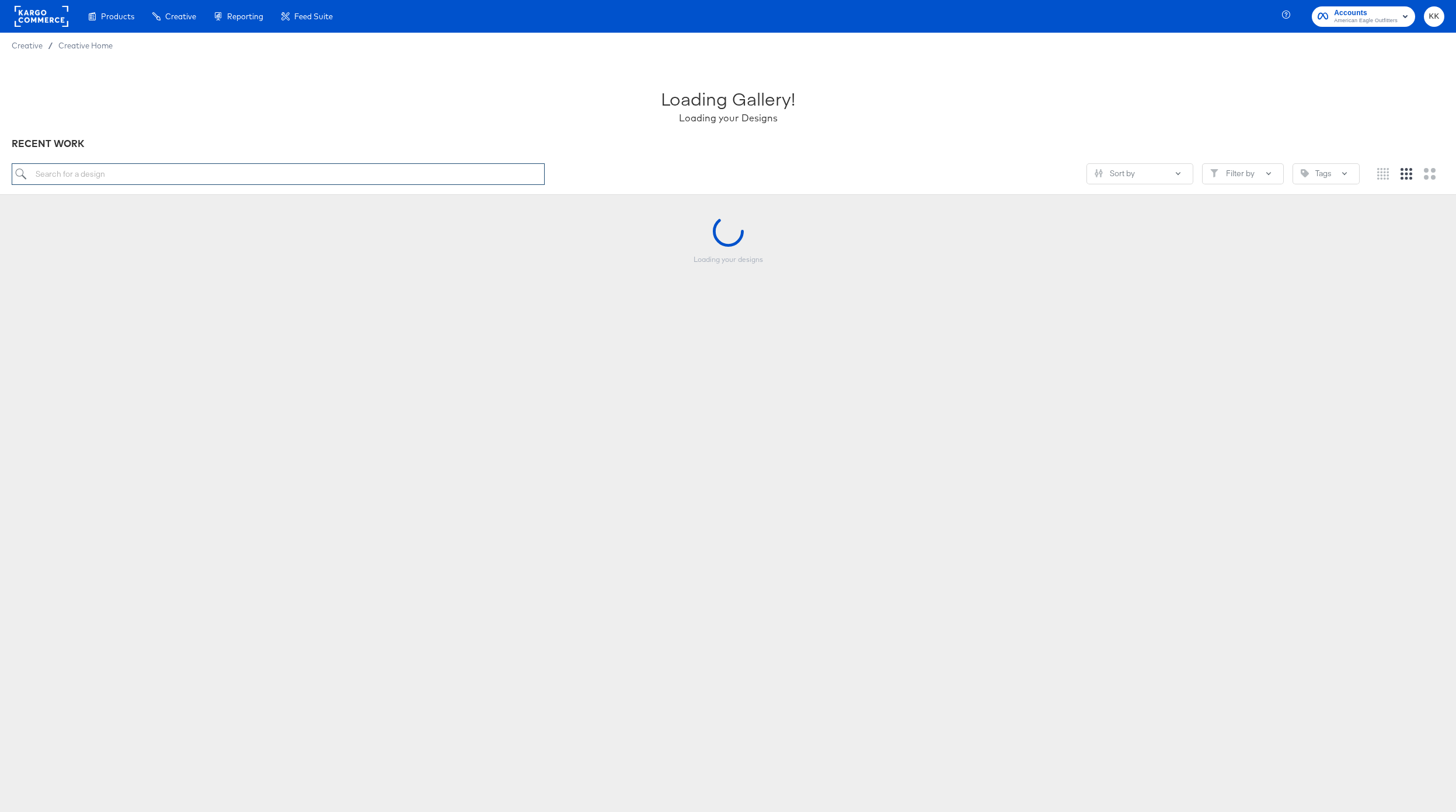
click at [68, 170] on input "search" at bounding box center [278, 174] width 533 height 21
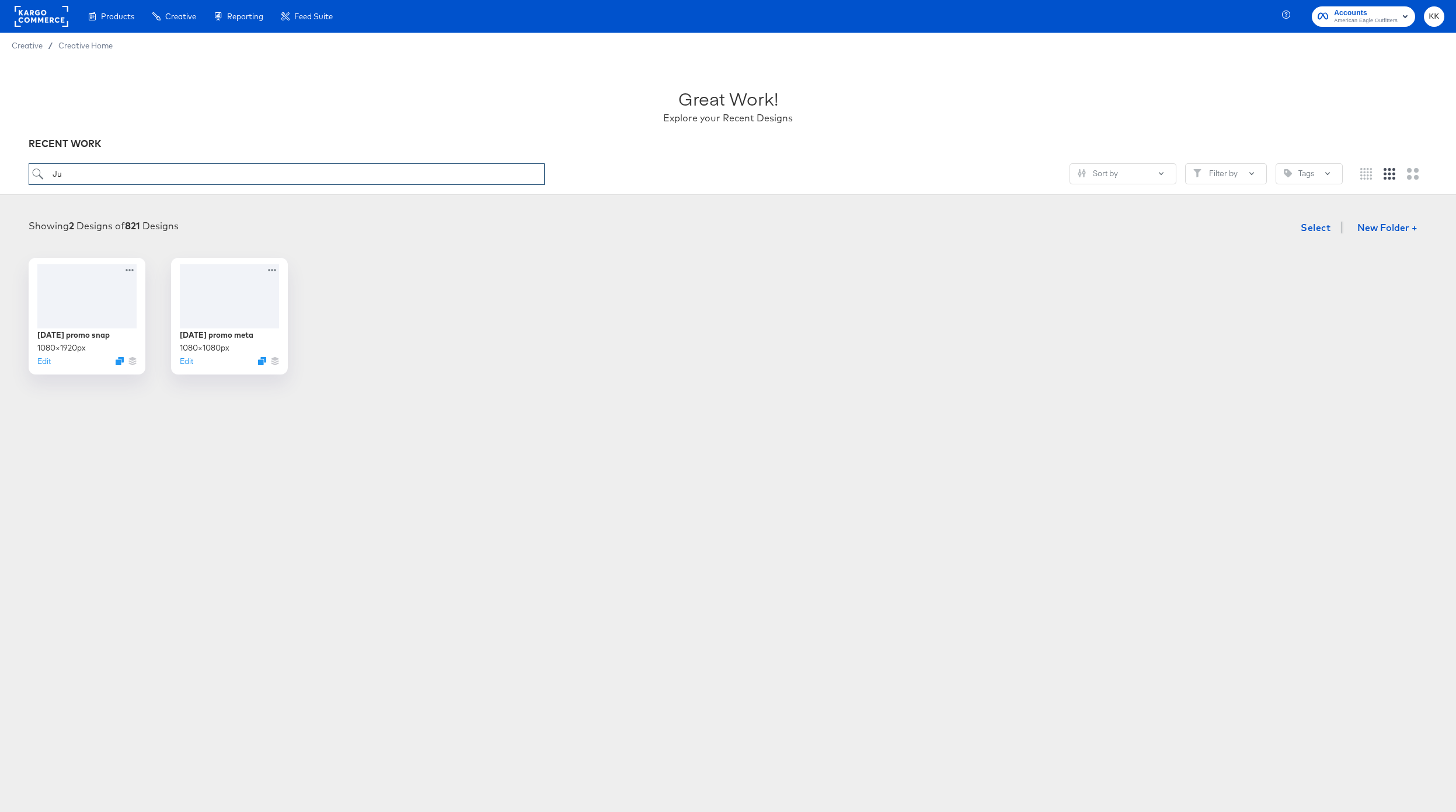
type input "J"
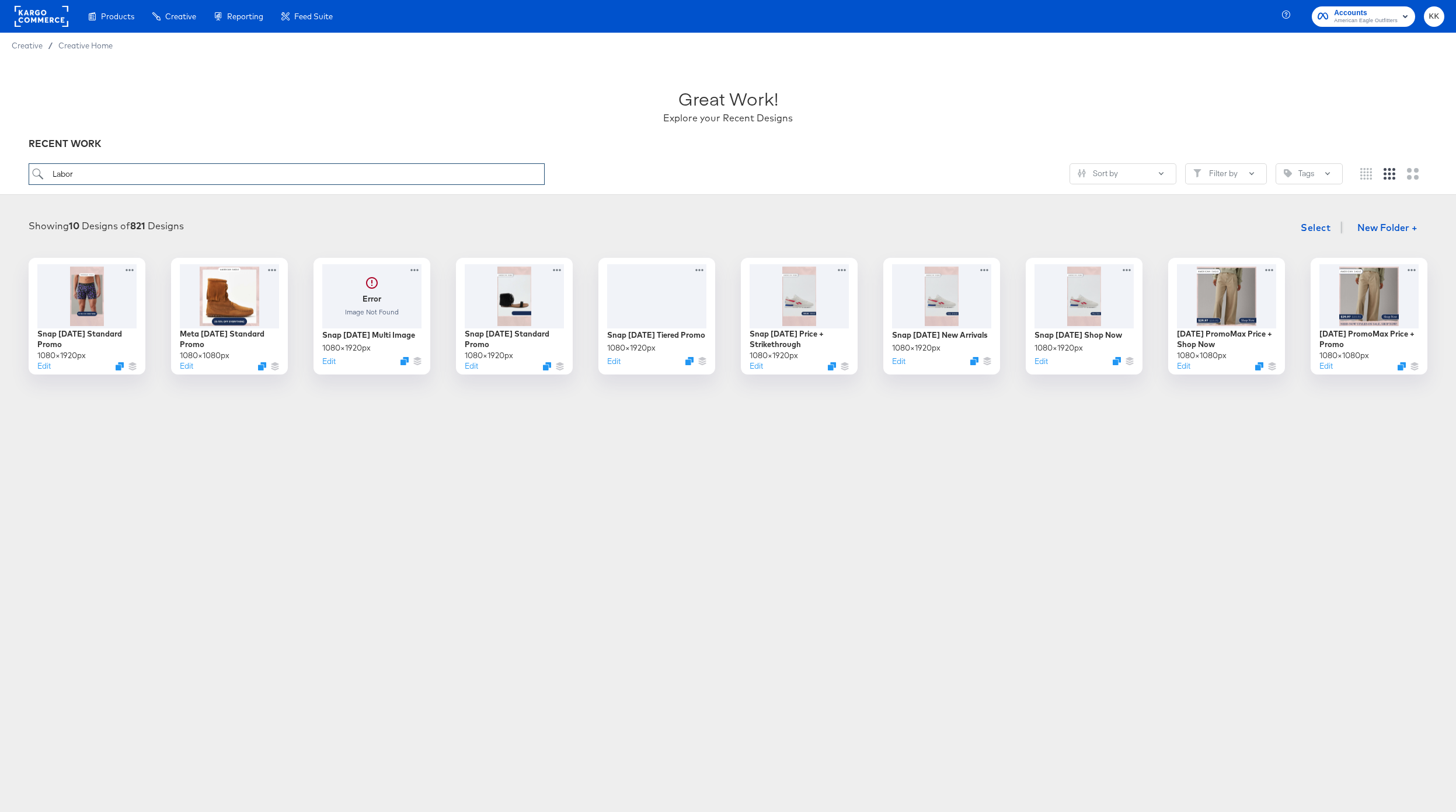
drag, startPoint x: 134, startPoint y: 174, endPoint x: 42, endPoint y: 174, distance: 92.0
click at [42, 174] on input "Labor" at bounding box center [287, 174] width 516 height 21
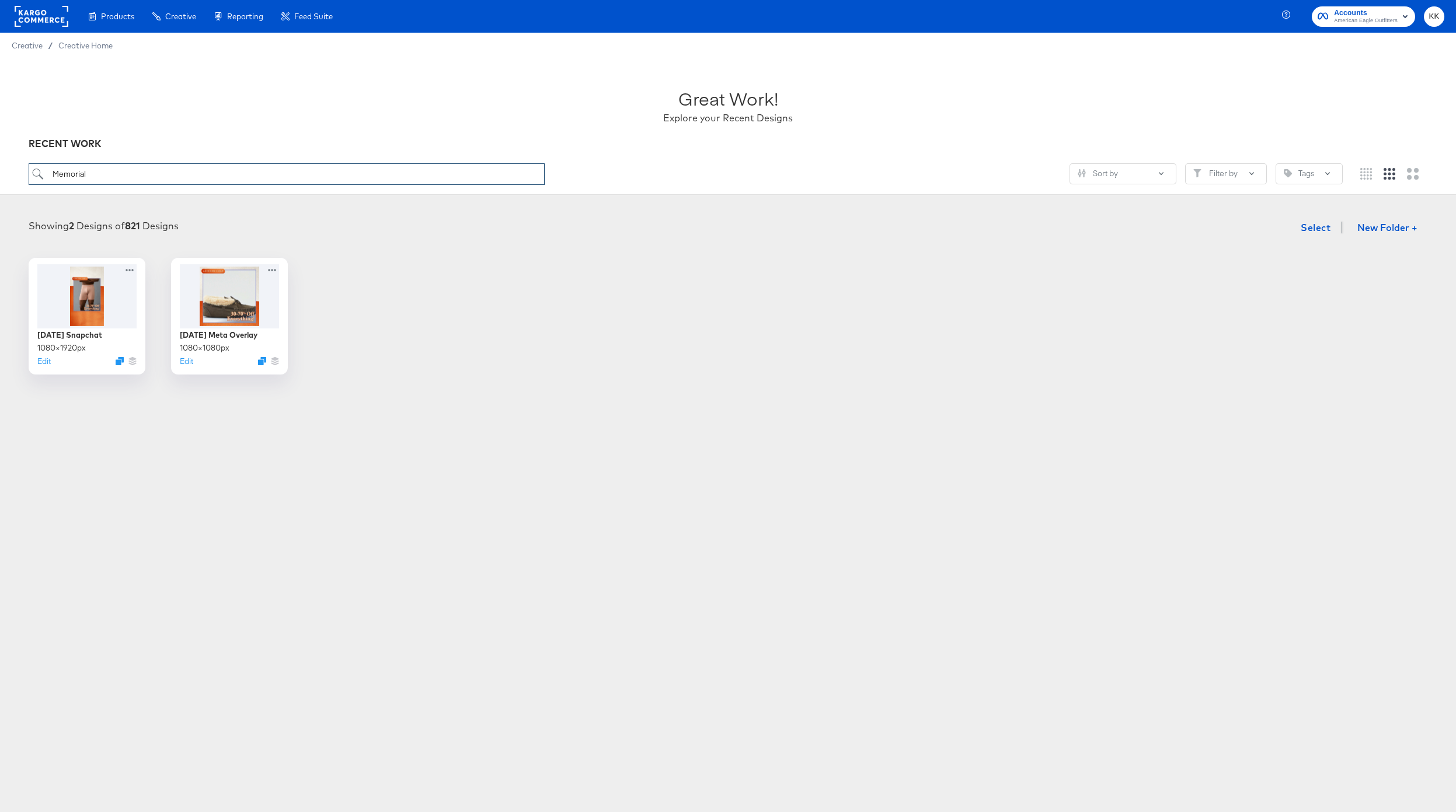
type input "Memorial"
